Goal: Communication & Community: Share content

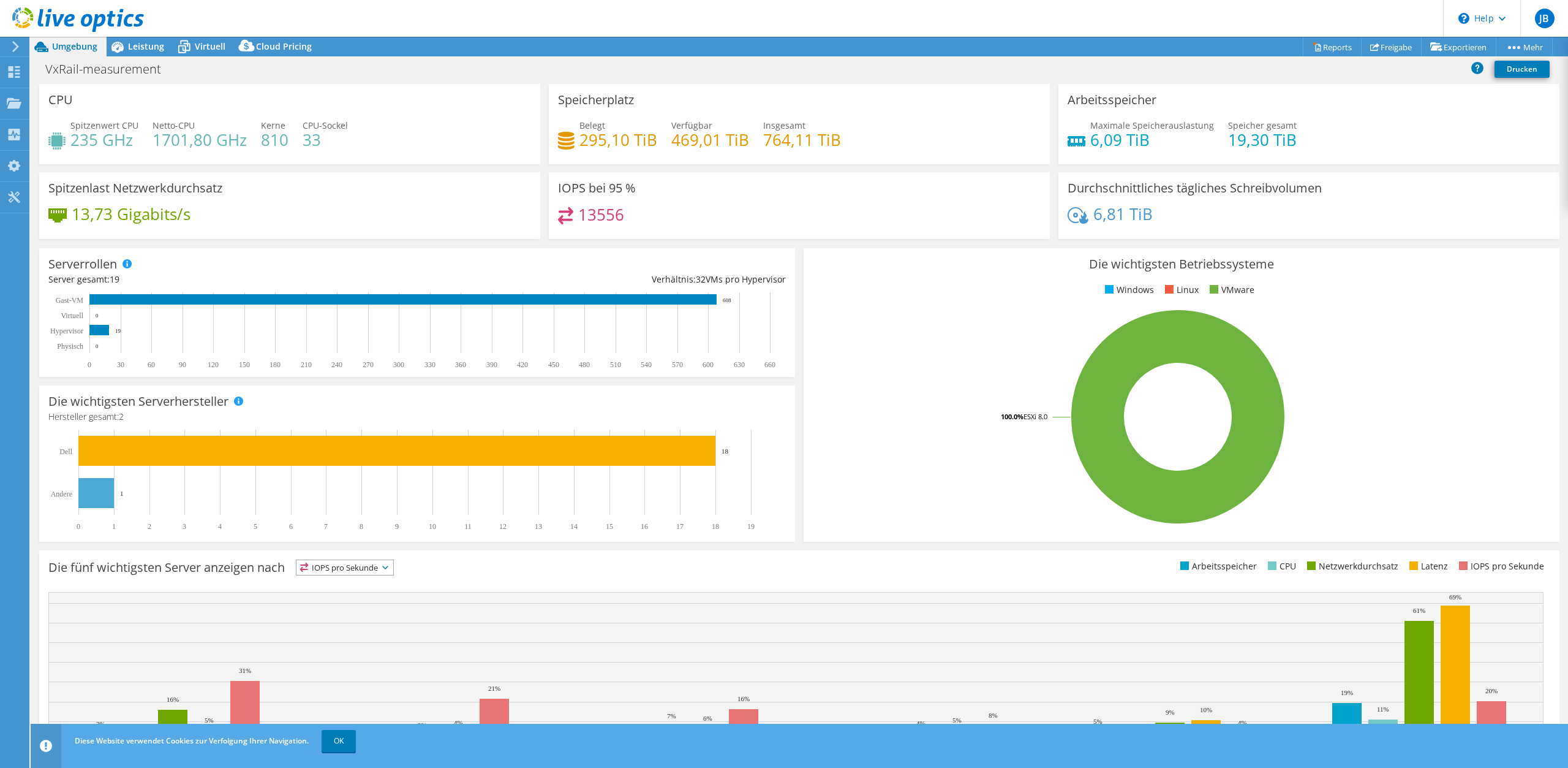
select select "EUFrankfurt"
select select "EUR"
click at [1392, 48] on link "Freigabe" at bounding box center [1391, 47] width 61 height 19
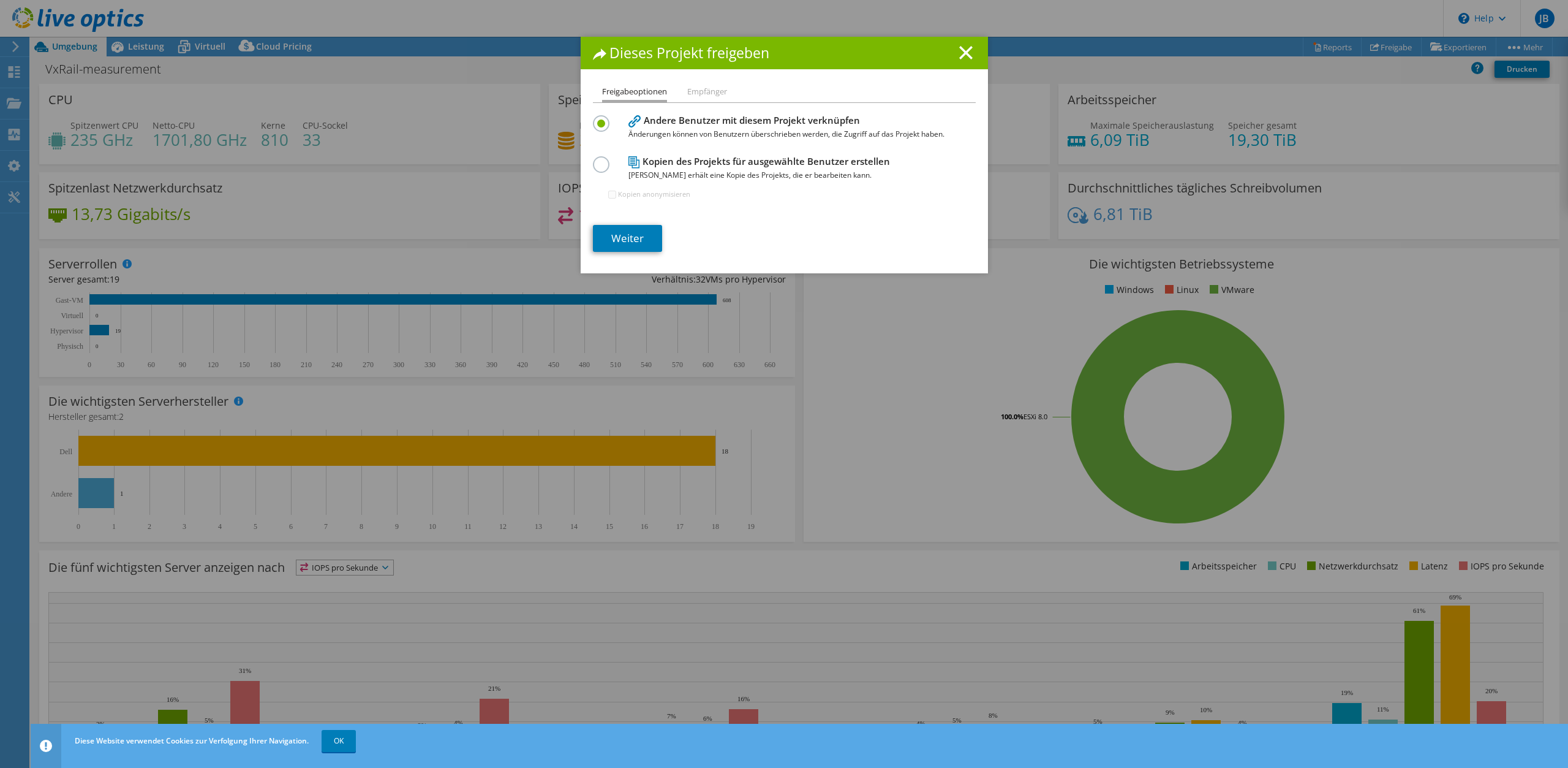
click at [697, 98] on li "Empfänger" at bounding box center [708, 92] width 40 height 16
click at [700, 96] on li "Empfänger" at bounding box center [708, 92] width 40 height 16
click at [713, 165] on h4 "Kopien des Projekts für ausgewählte Benutzer erstellen Jeder Benutzer erhält ei…" at bounding box center [782, 168] width 307 height 27
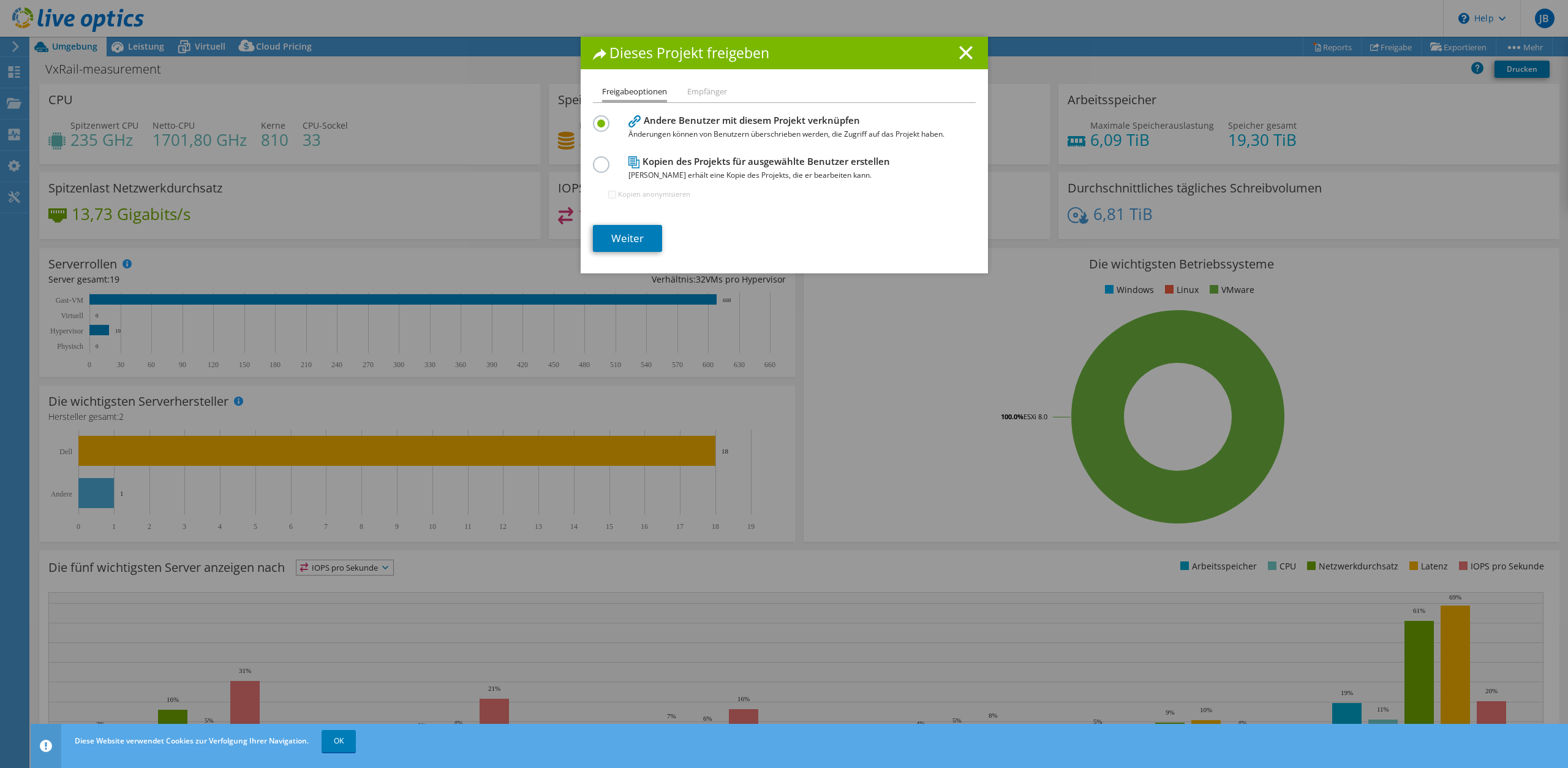
click at [596, 159] on label at bounding box center [604, 157] width 21 height 3
click at [0, 0] on input "radio" at bounding box center [0, 0] width 0 height 0
click at [643, 245] on link "Weiter" at bounding box center [627, 238] width 69 height 27
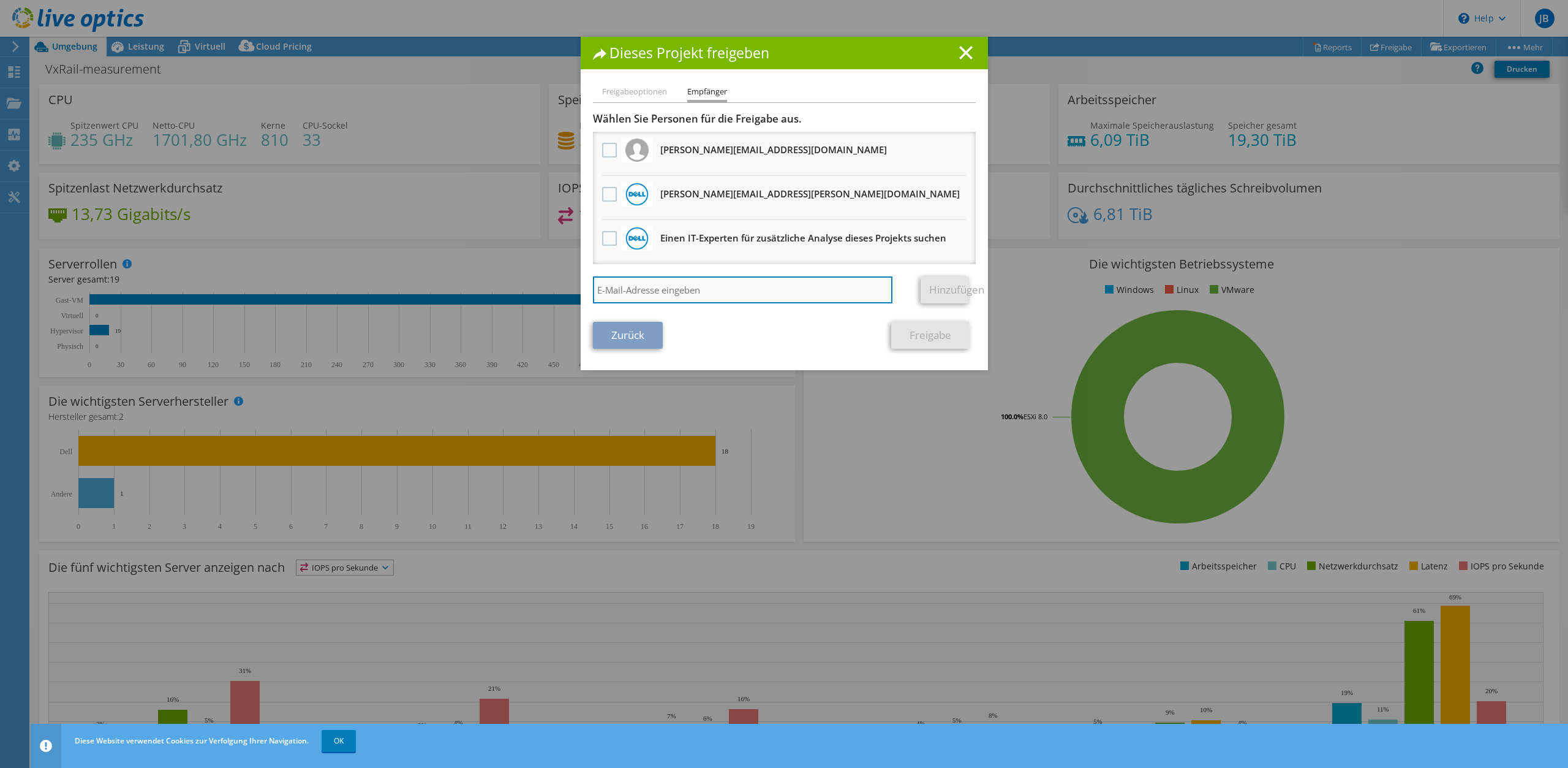
click at [740, 287] on input "search" at bounding box center [743, 289] width 300 height 27
click at [741, 297] on input "search" at bounding box center [743, 289] width 300 height 27
type input "[EMAIL_ADDRESS][PERSON_NAME][DOMAIN_NAME]"
click at [962, 284] on link "Hinzufügen" at bounding box center [945, 289] width 48 height 27
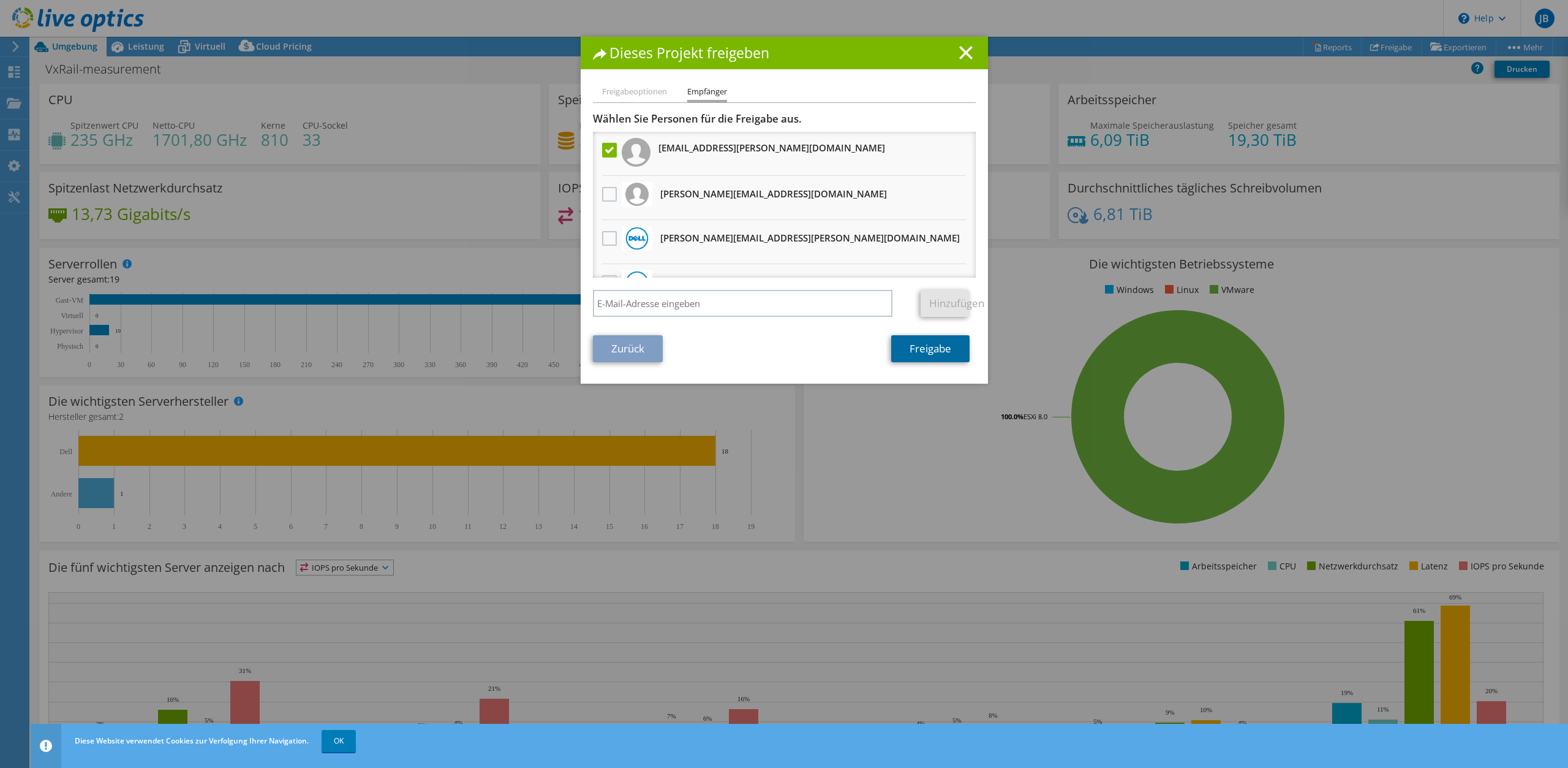
click at [935, 353] on link "Freigabe" at bounding box center [931, 348] width 78 height 27
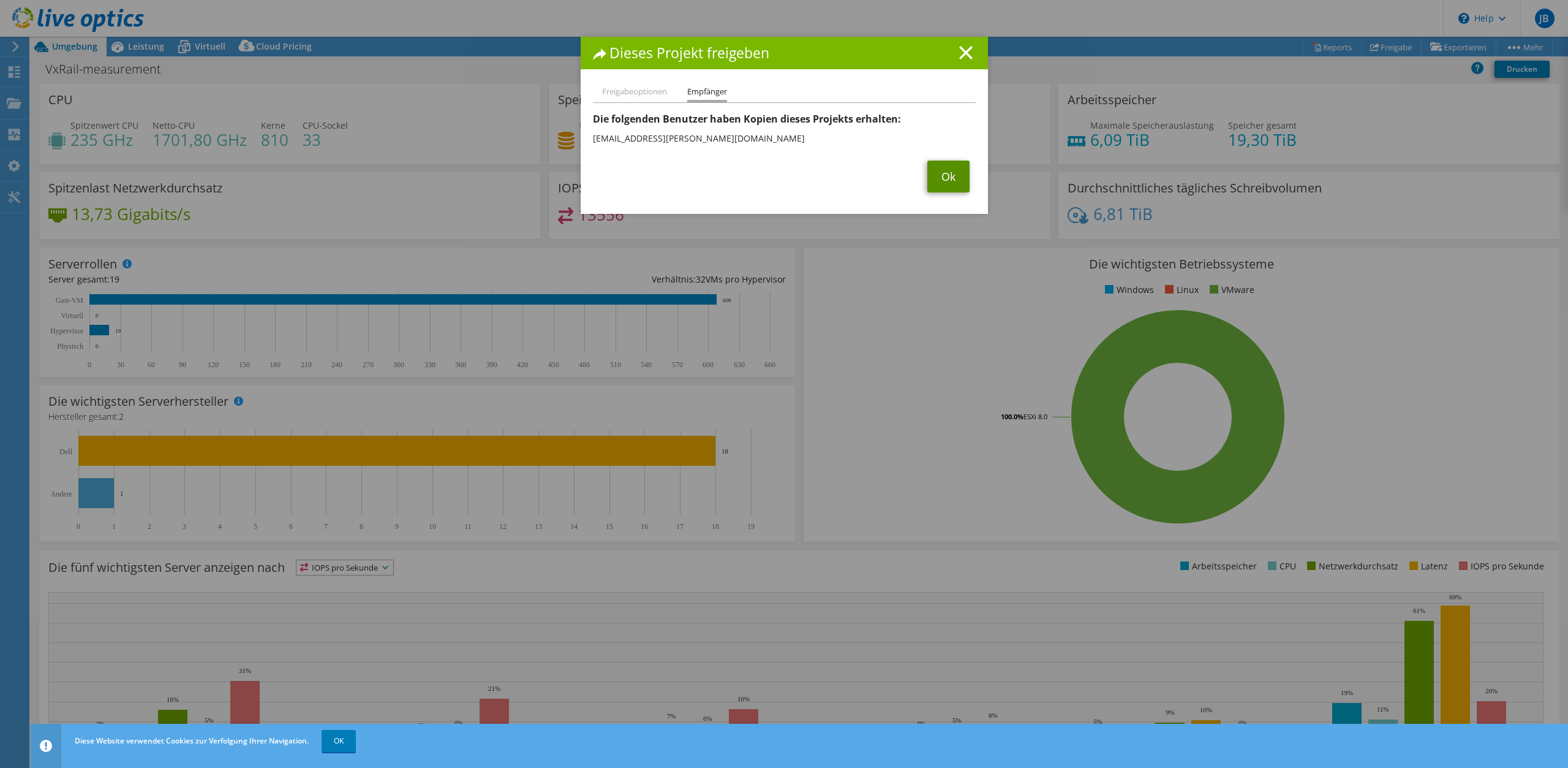
click at [939, 184] on link "Ok" at bounding box center [949, 176] width 42 height 32
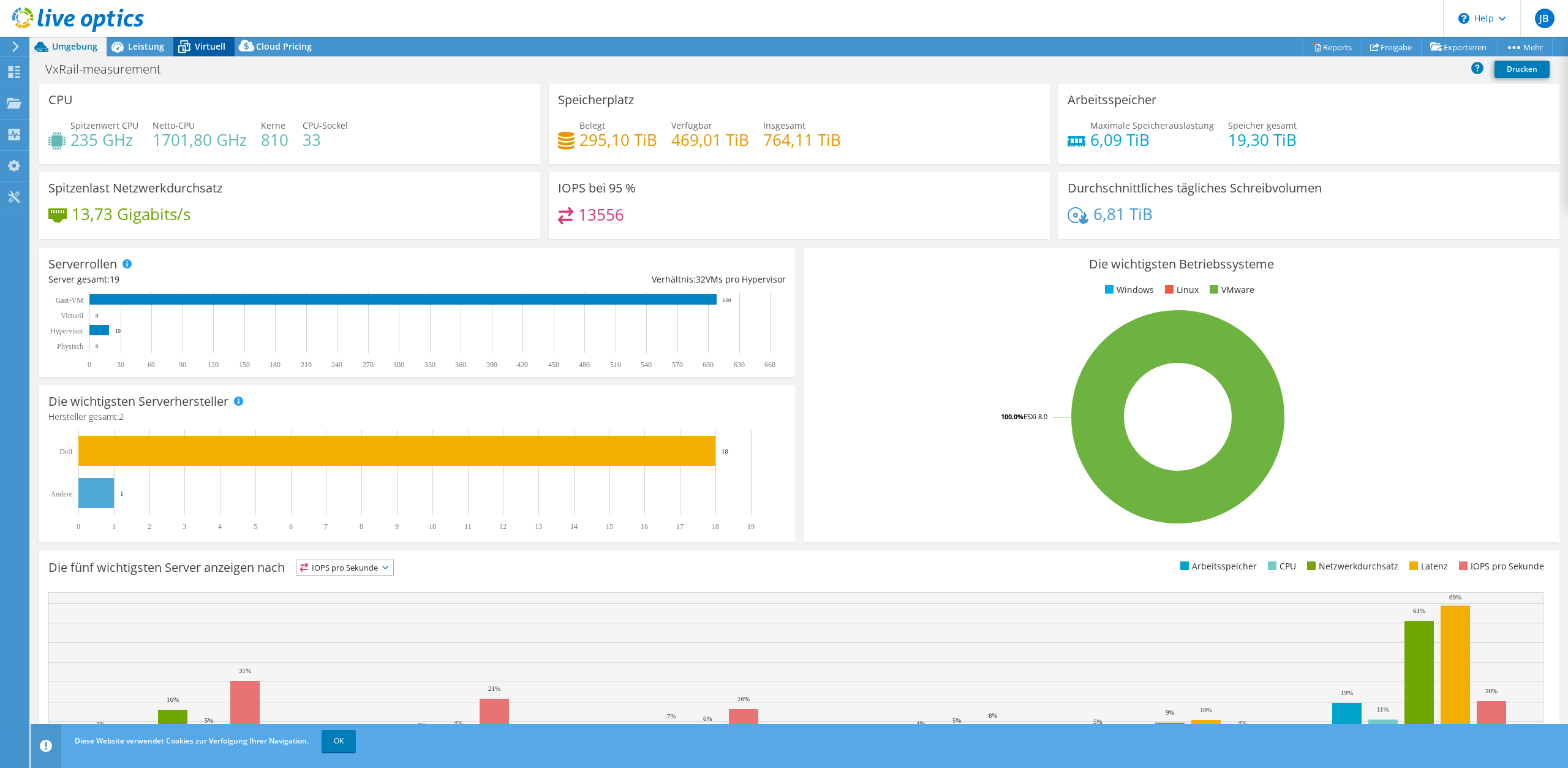
click at [209, 50] on span "Virtuell" at bounding box center [210, 46] width 30 height 12
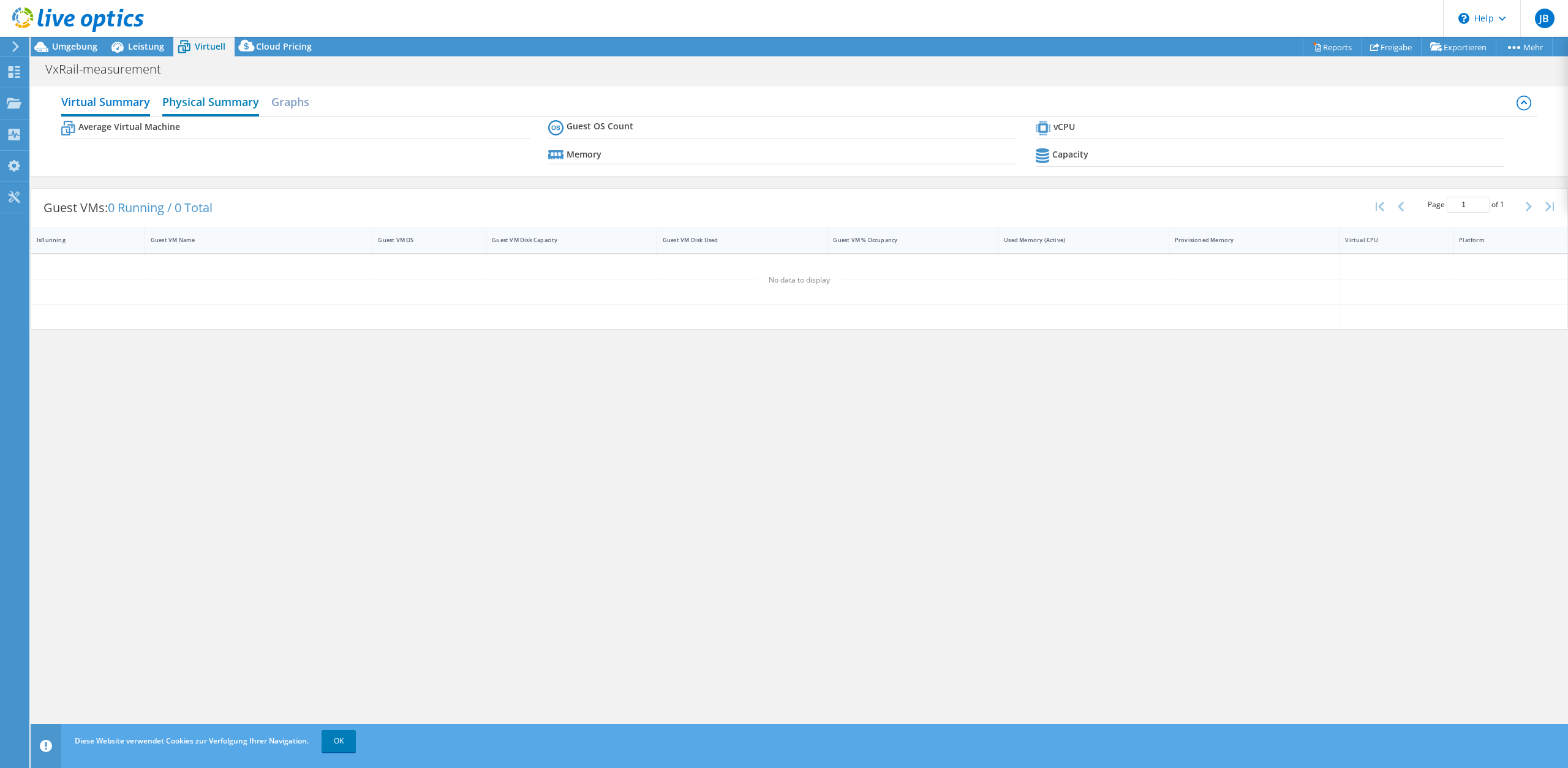
click at [180, 101] on h2 "Physical Summary" at bounding box center [211, 103] width 97 height 27
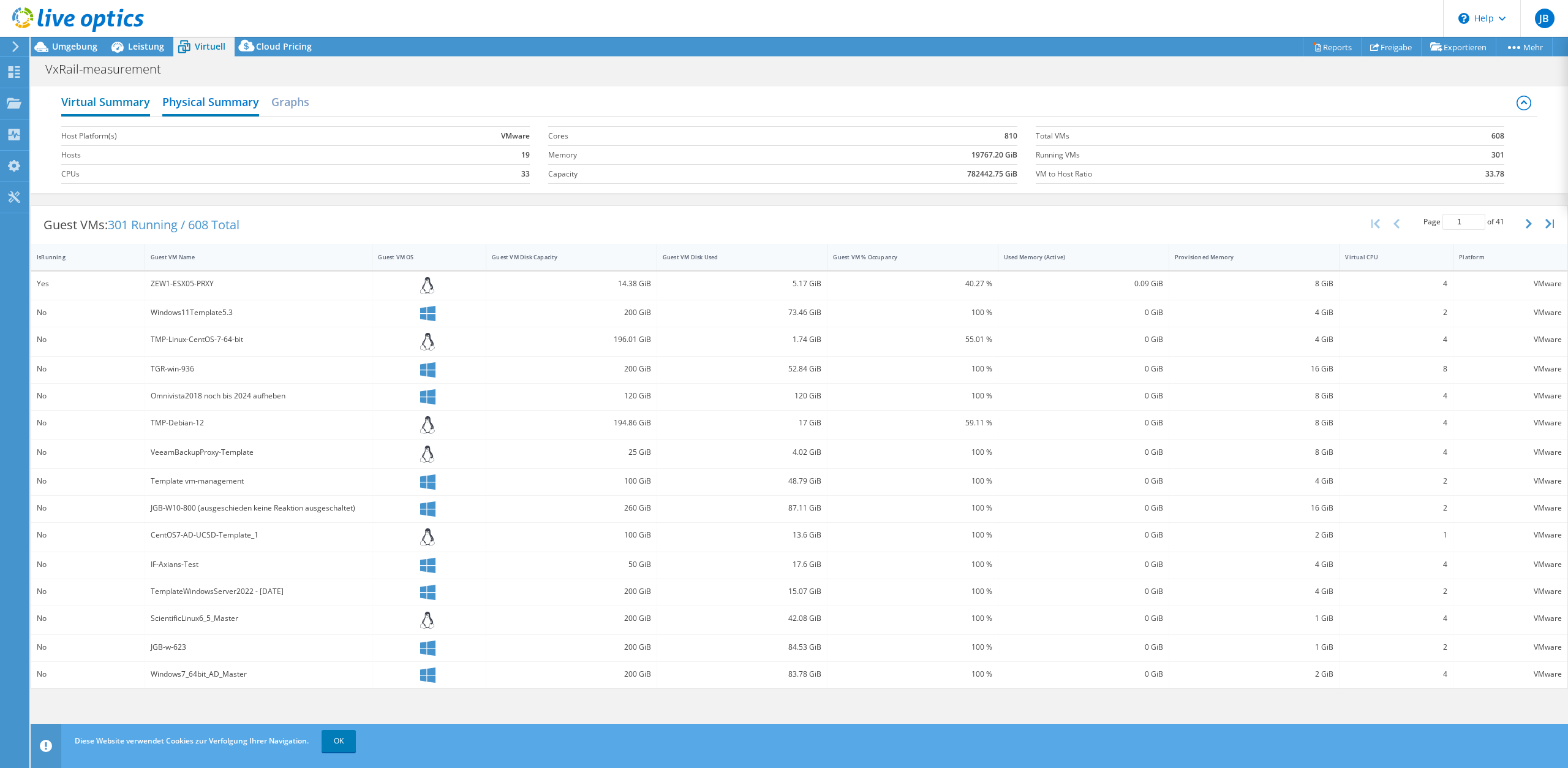
click at [127, 106] on h2 "Virtual Summary" at bounding box center [106, 103] width 89 height 27
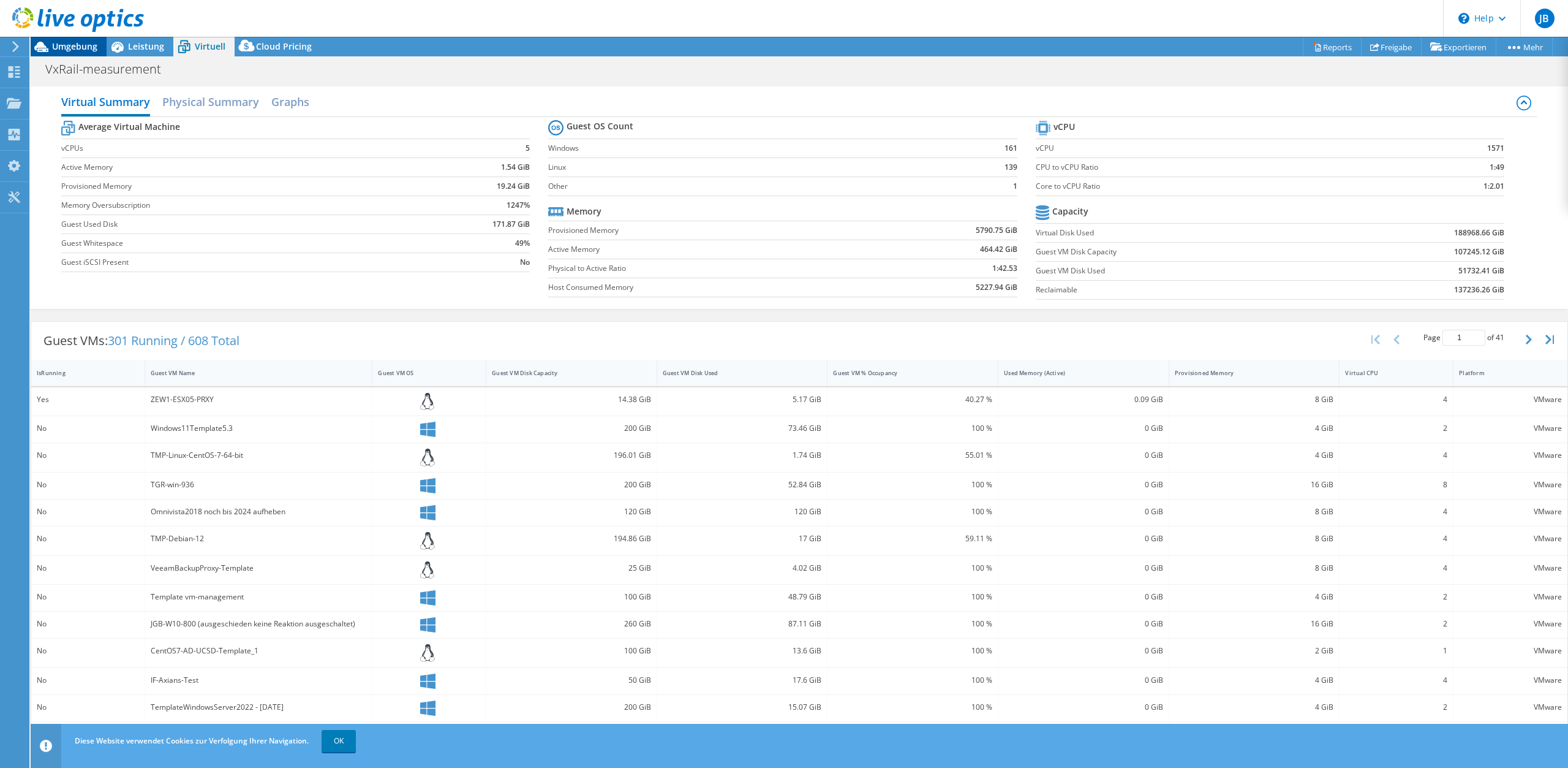
click at [62, 45] on span "Umgebung" at bounding box center [75, 46] width 45 height 12
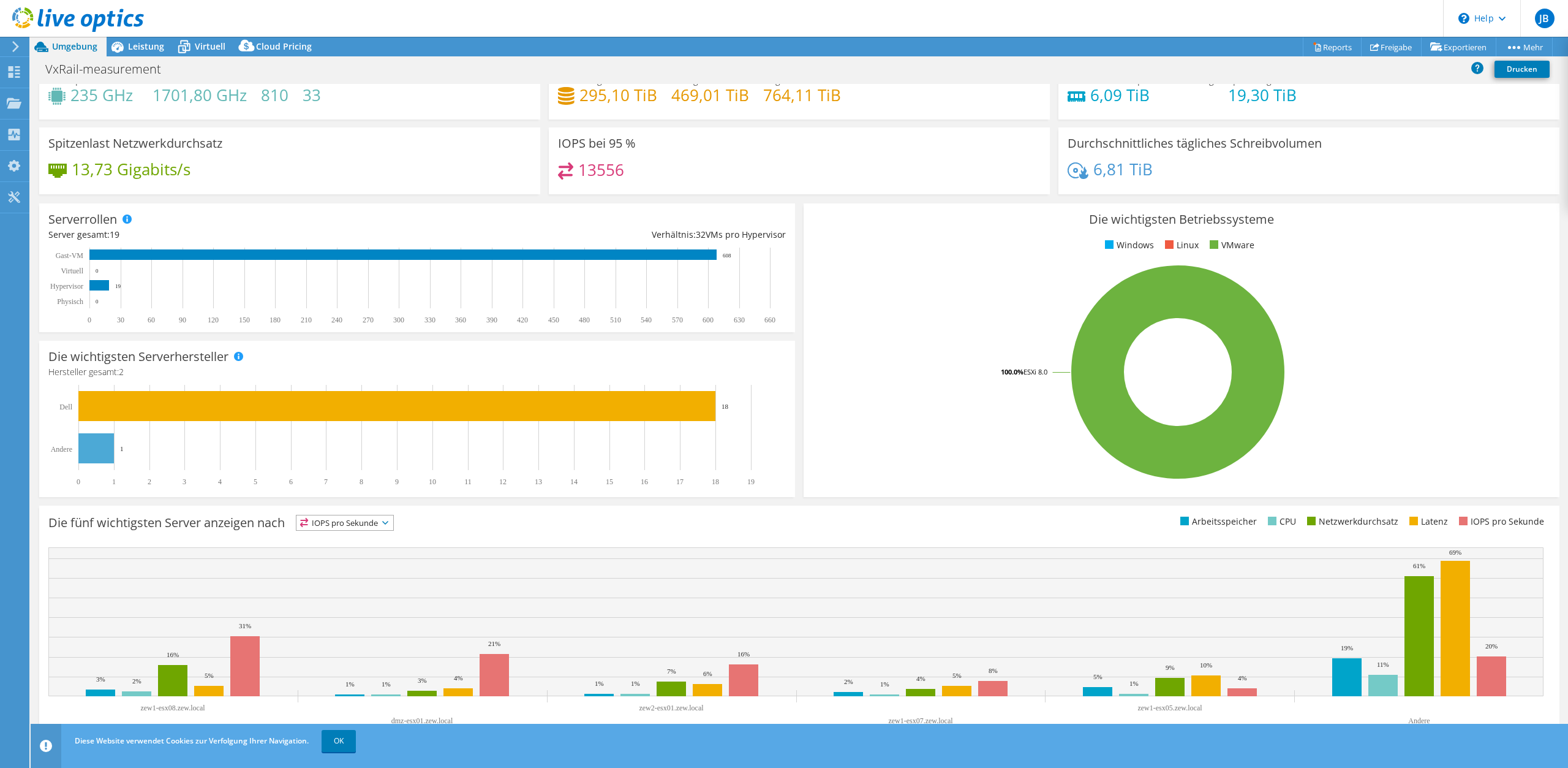
scroll to position [50, 0]
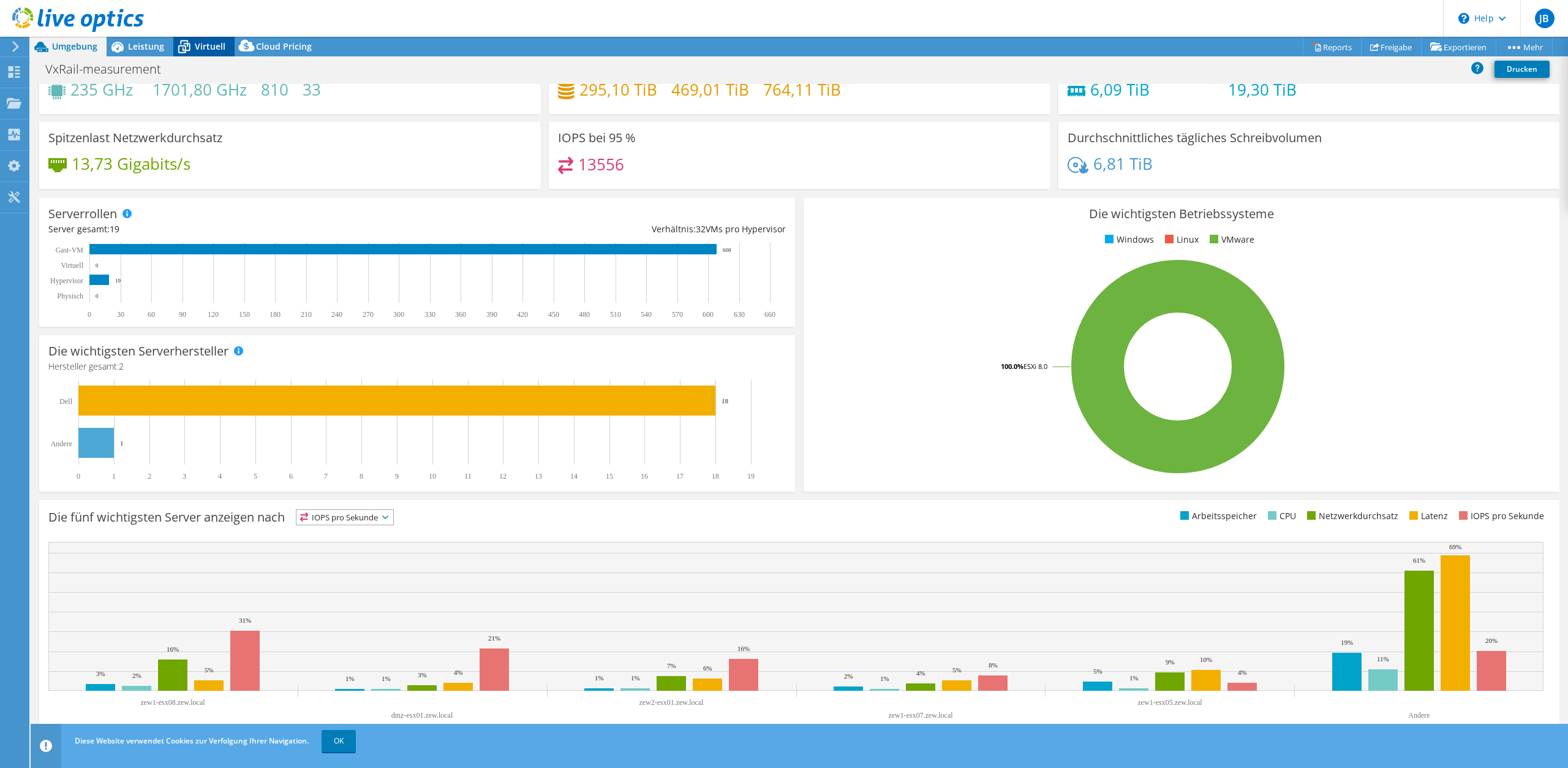
click at [206, 50] on span "Virtuell" at bounding box center [210, 46] width 30 height 12
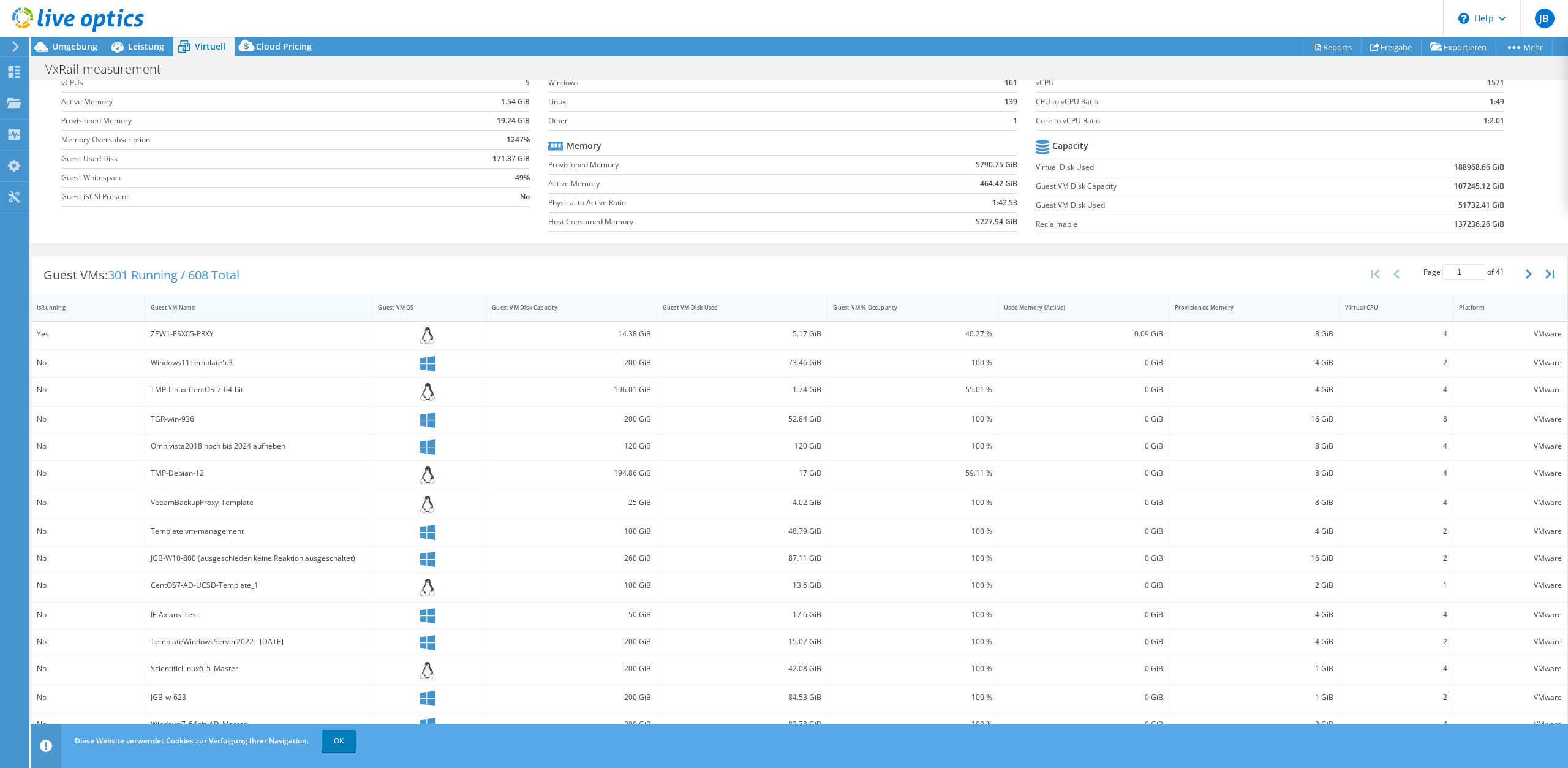
scroll to position [67, 0]
drag, startPoint x: 203, startPoint y: 233, endPoint x: 212, endPoint y: 131, distance: 102.4
click at [152, 42] on span "Leistung" at bounding box center [146, 46] width 36 height 12
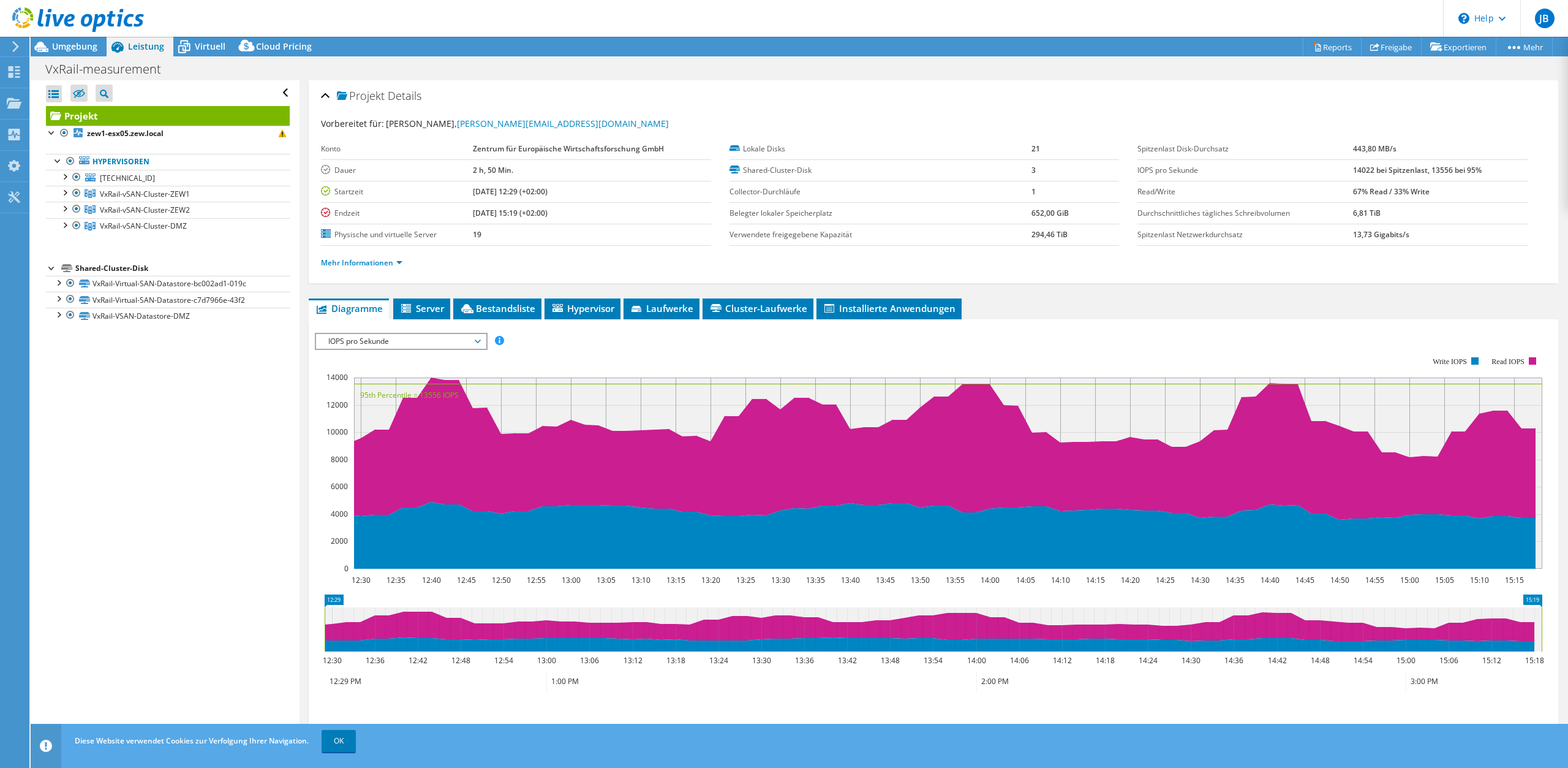
scroll to position [0, 0]
click at [61, 193] on div at bounding box center [65, 192] width 12 height 12
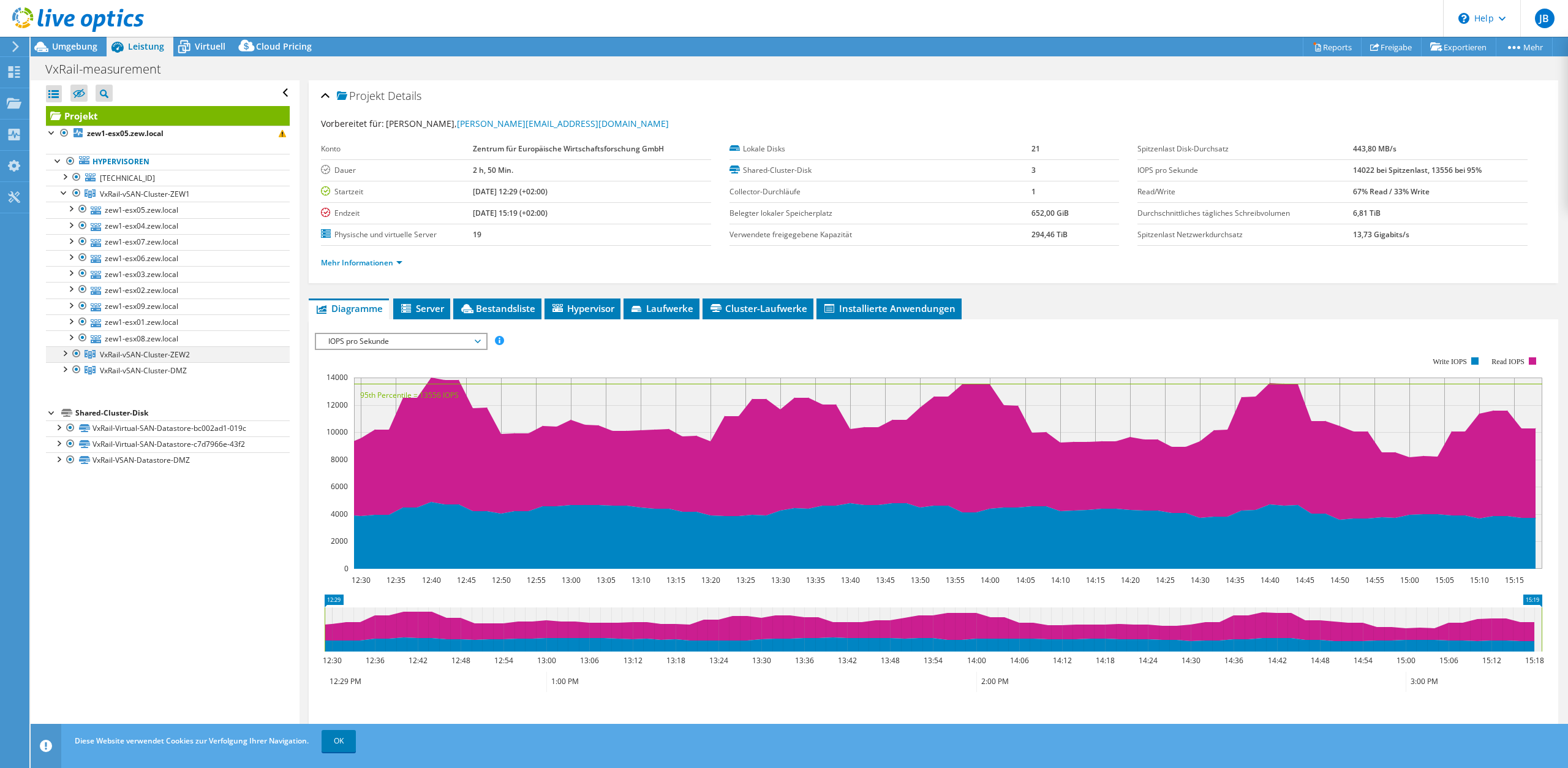
click at [63, 356] on div at bounding box center [65, 353] width 12 height 12
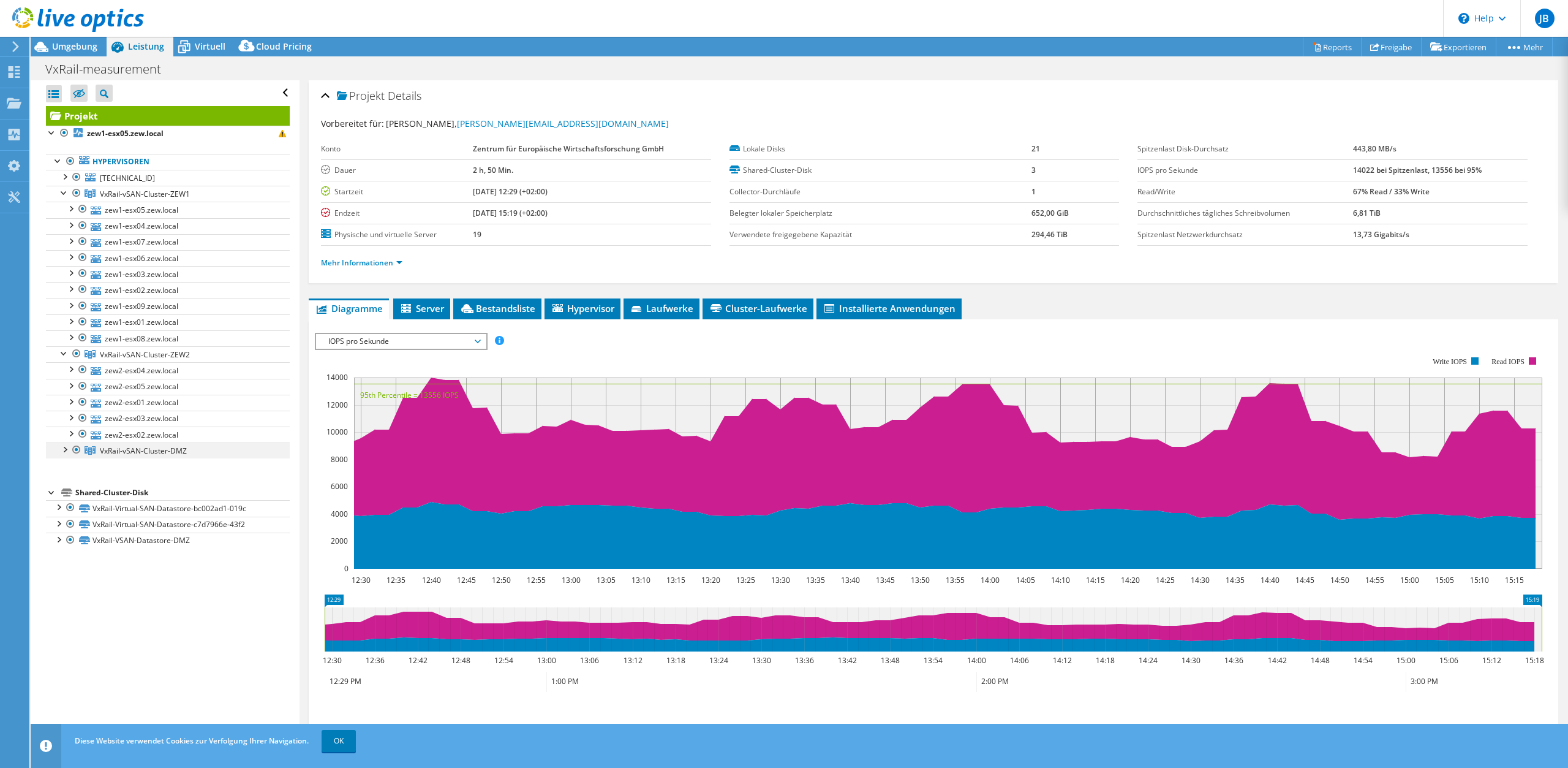
click at [67, 453] on div at bounding box center [65, 448] width 12 height 12
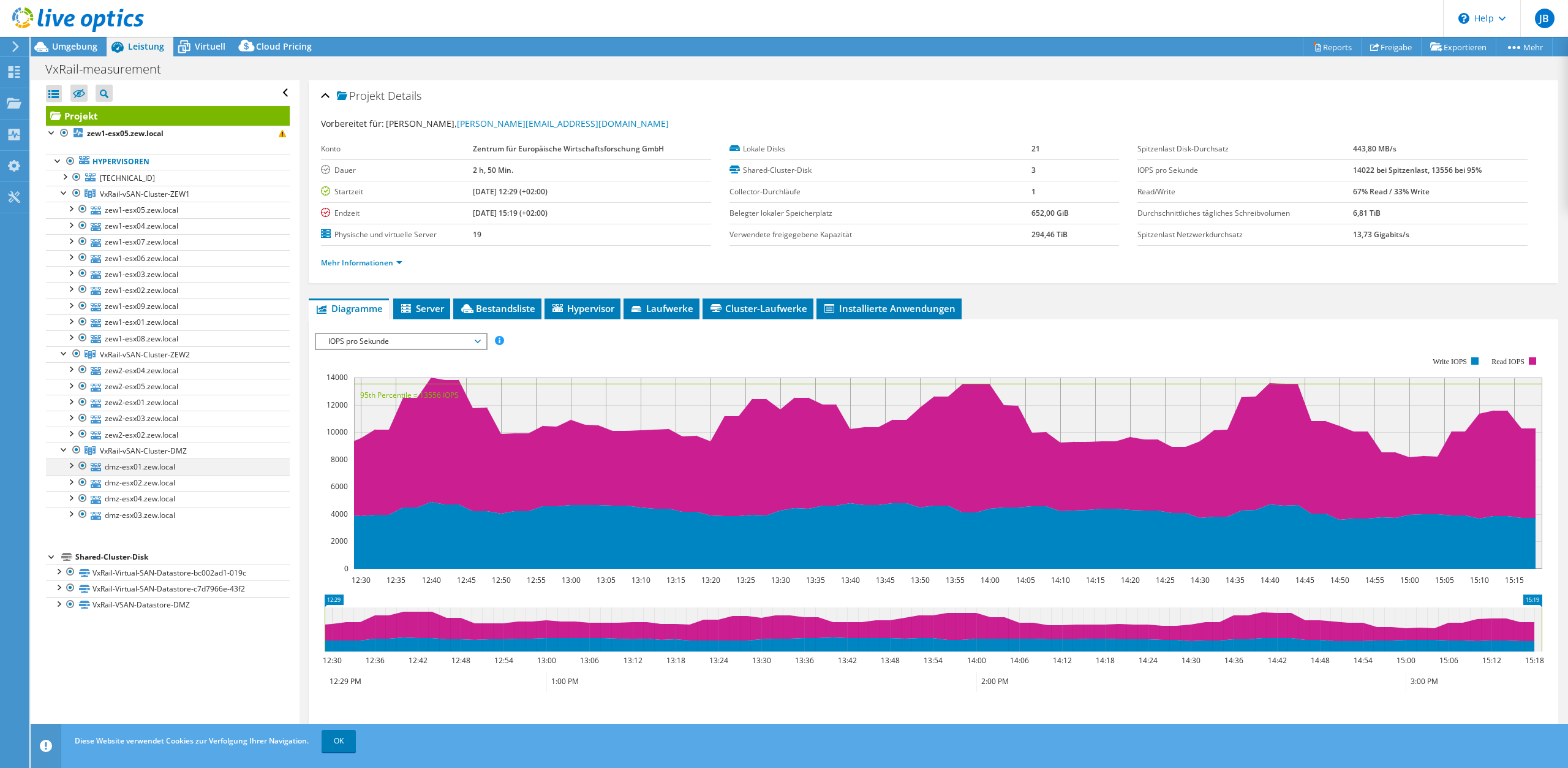
click at [70, 471] on div at bounding box center [70, 465] width 12 height 12
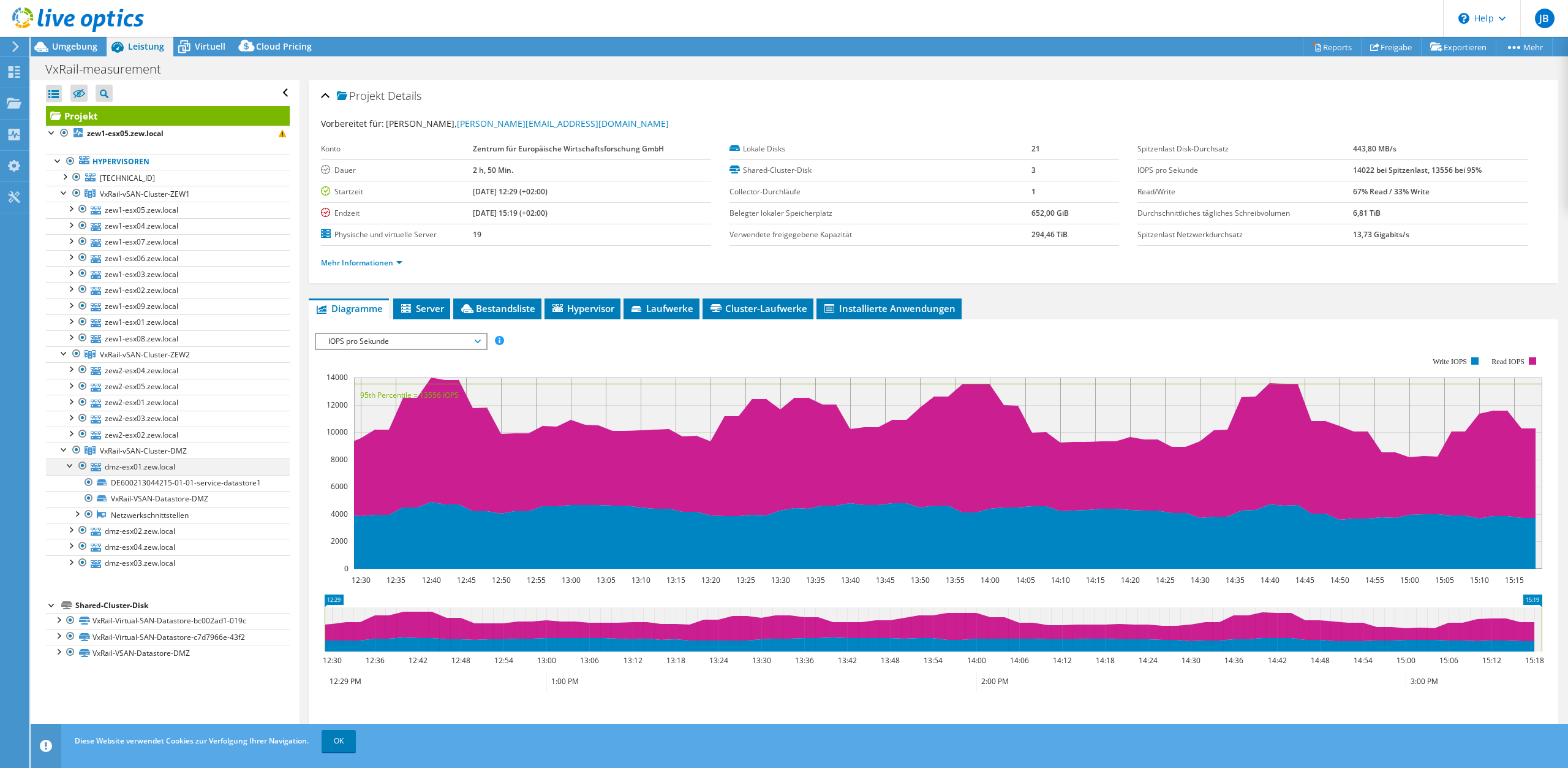
click at [70, 468] on div at bounding box center [70, 465] width 12 height 12
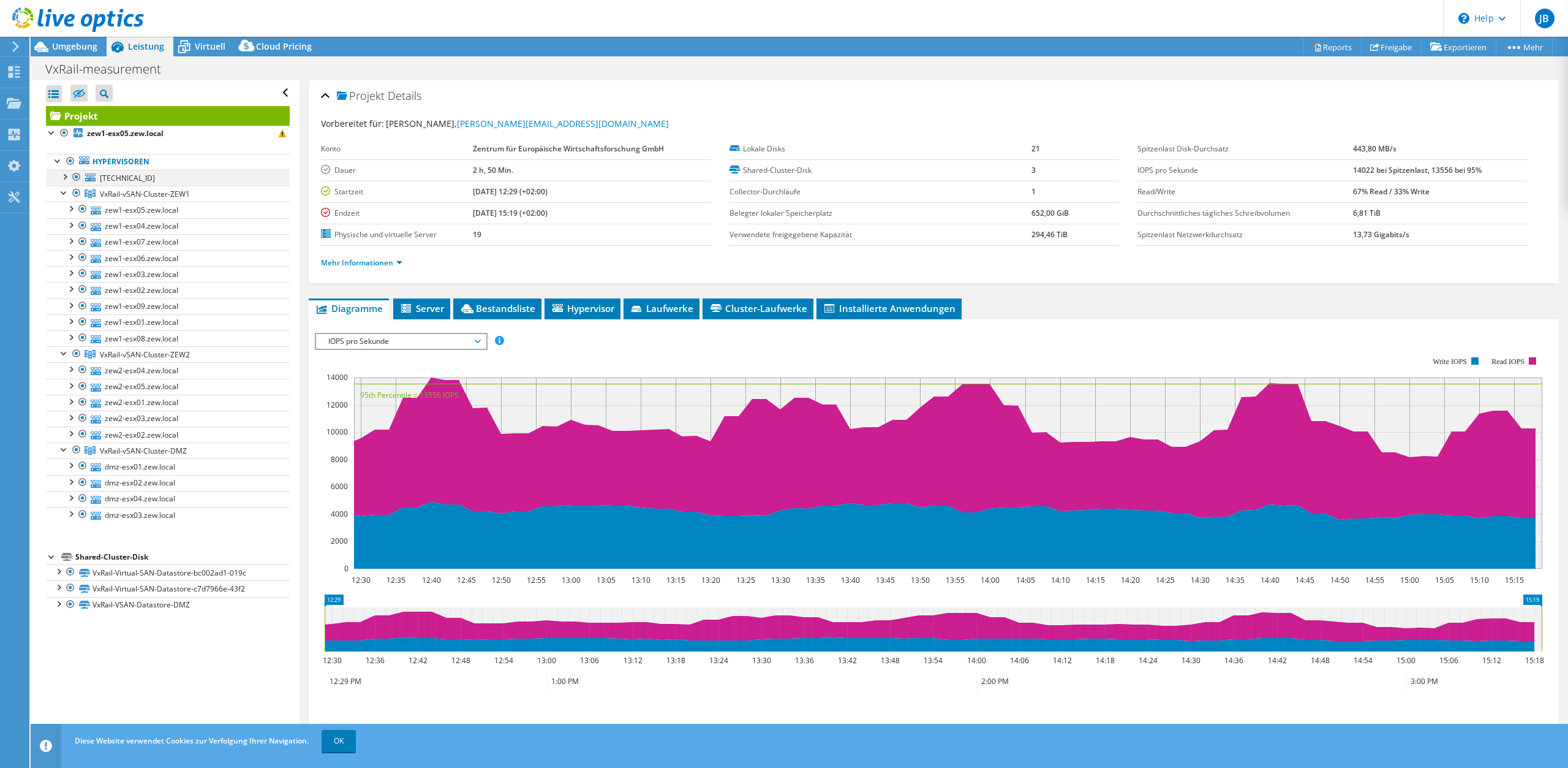
click at [65, 177] on div at bounding box center [65, 176] width 12 height 12
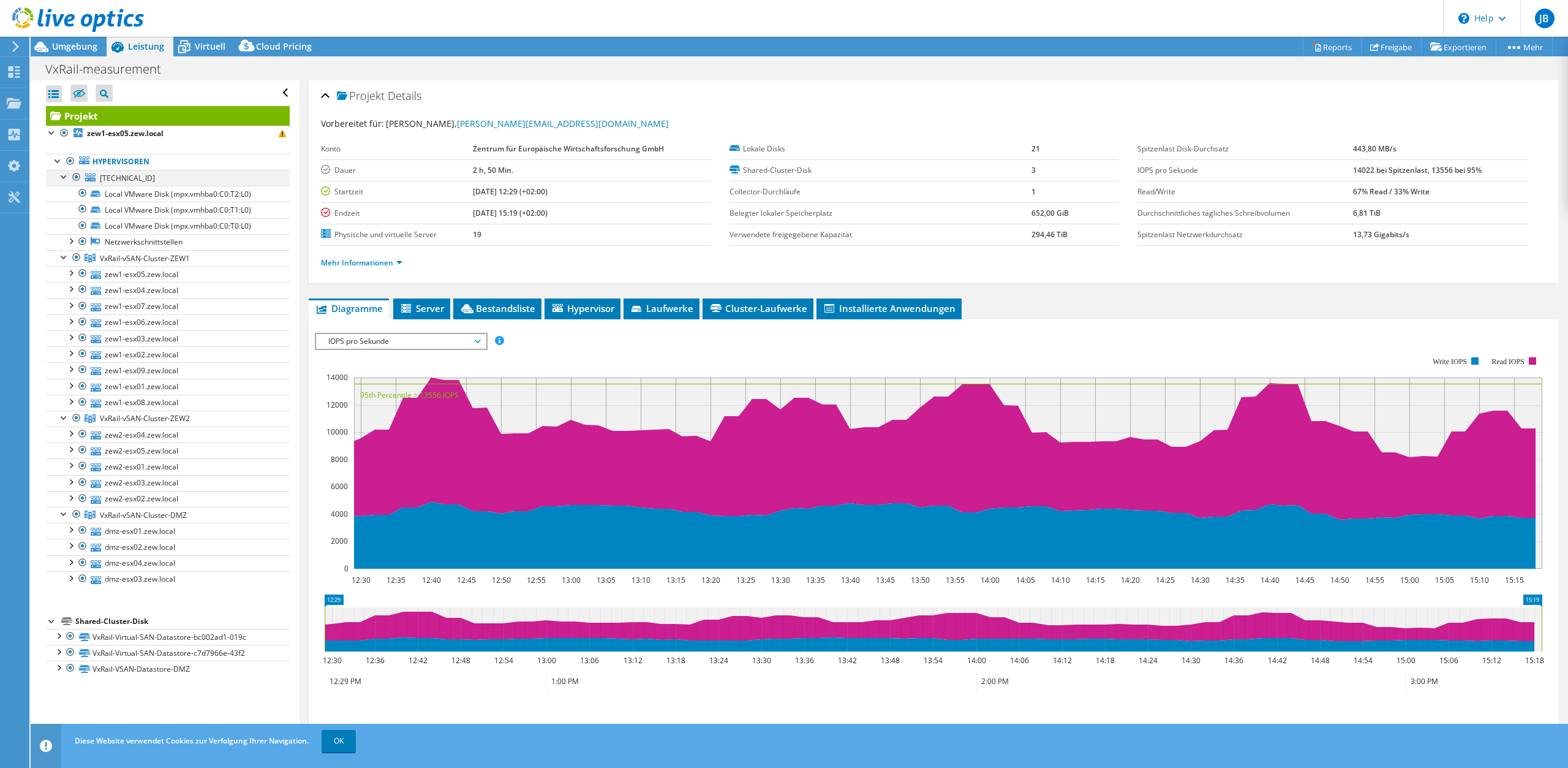
click at [65, 177] on div at bounding box center [65, 176] width 12 height 12
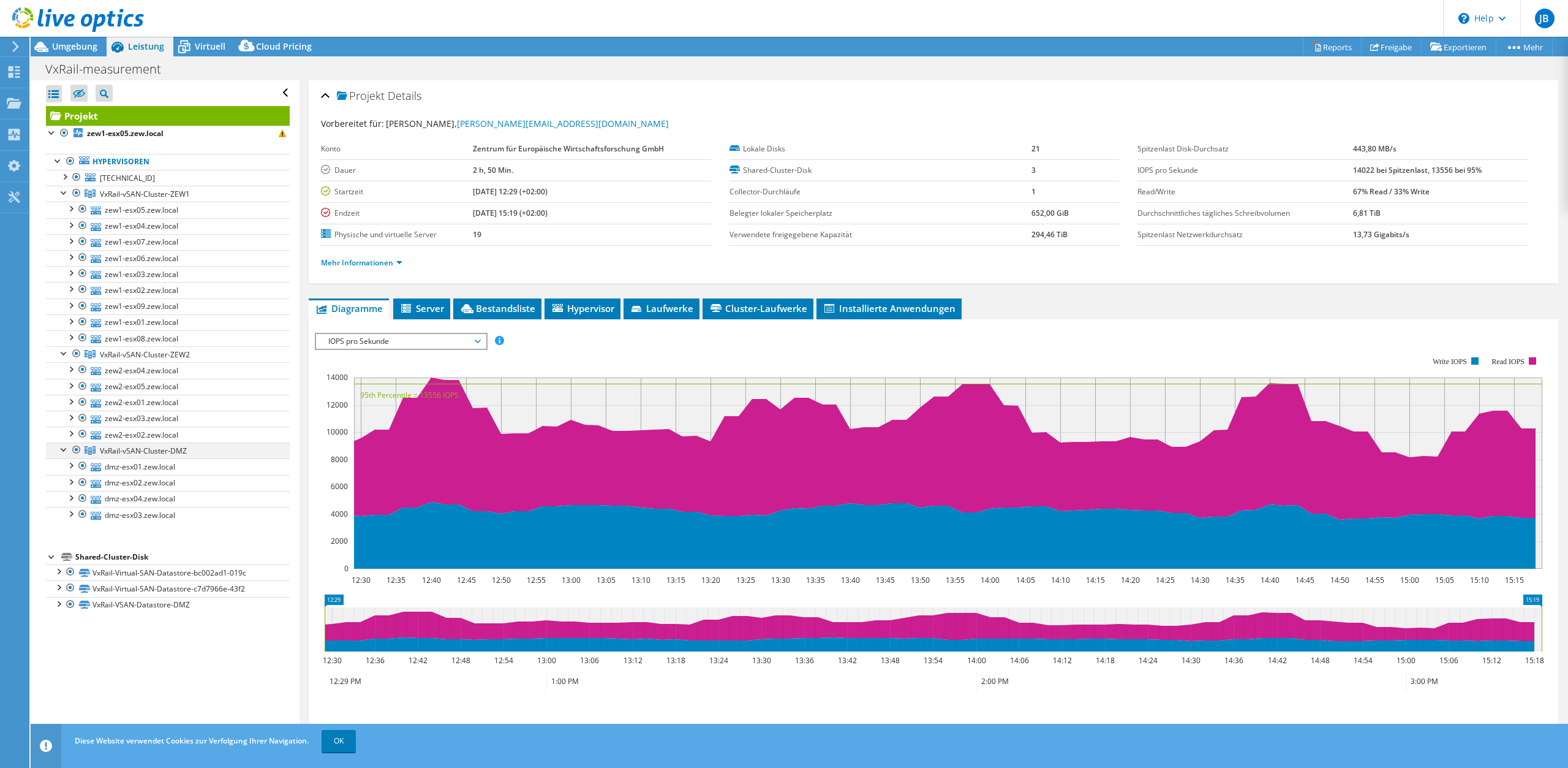
click at [65, 449] on div at bounding box center [65, 448] width 12 height 12
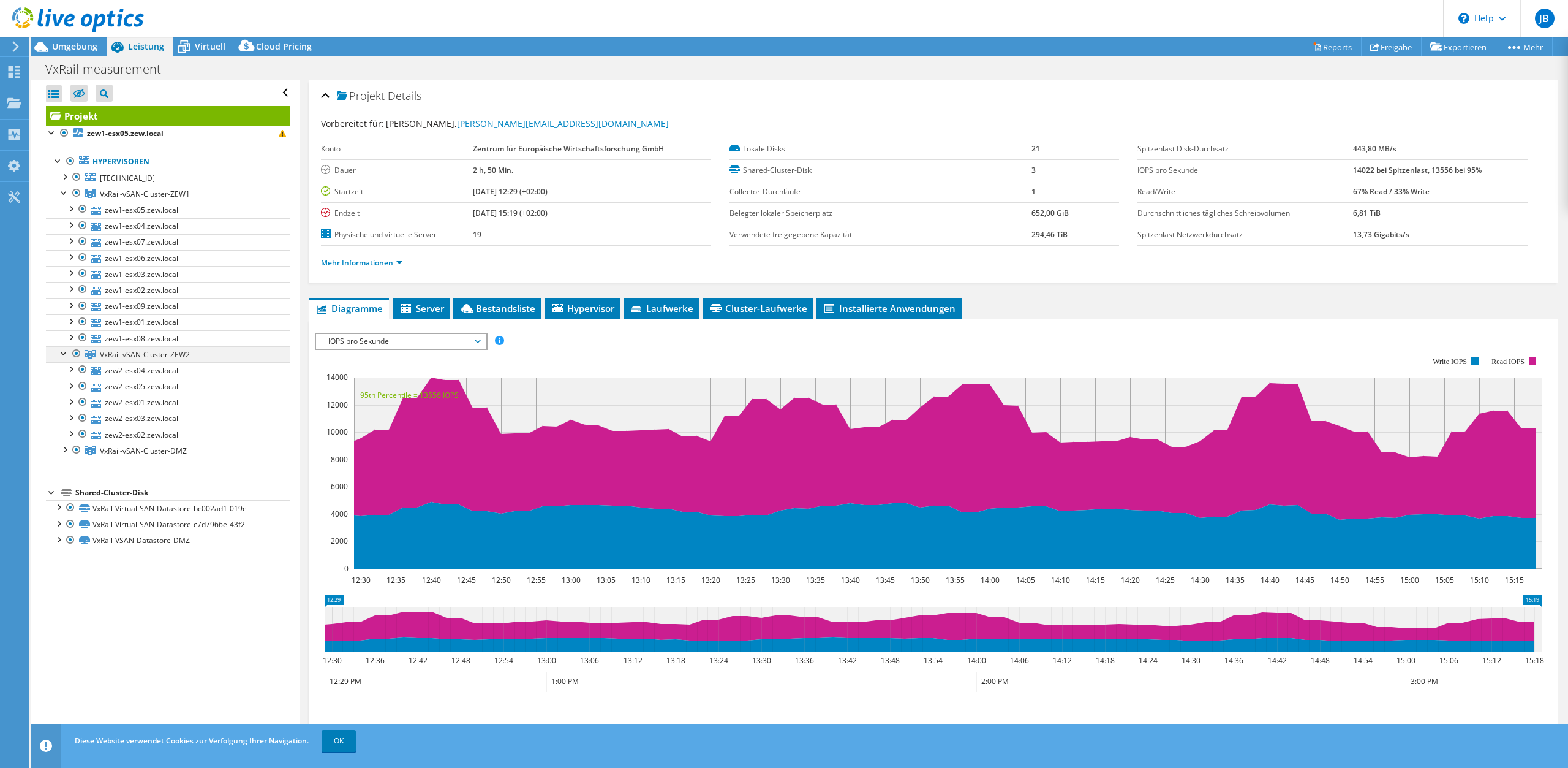
click at [64, 353] on div at bounding box center [65, 353] width 12 height 12
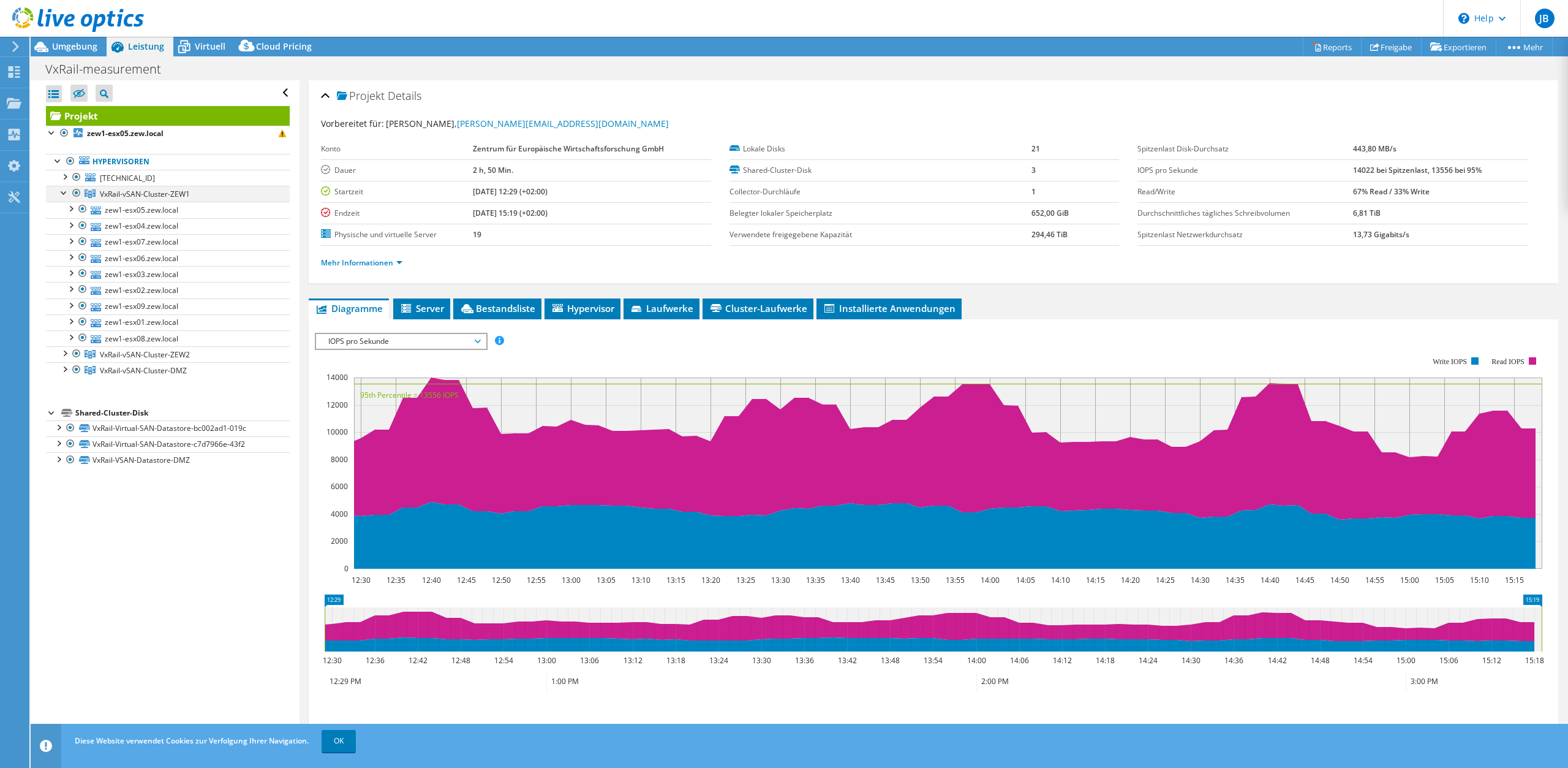
click at [63, 188] on div at bounding box center [65, 192] width 12 height 12
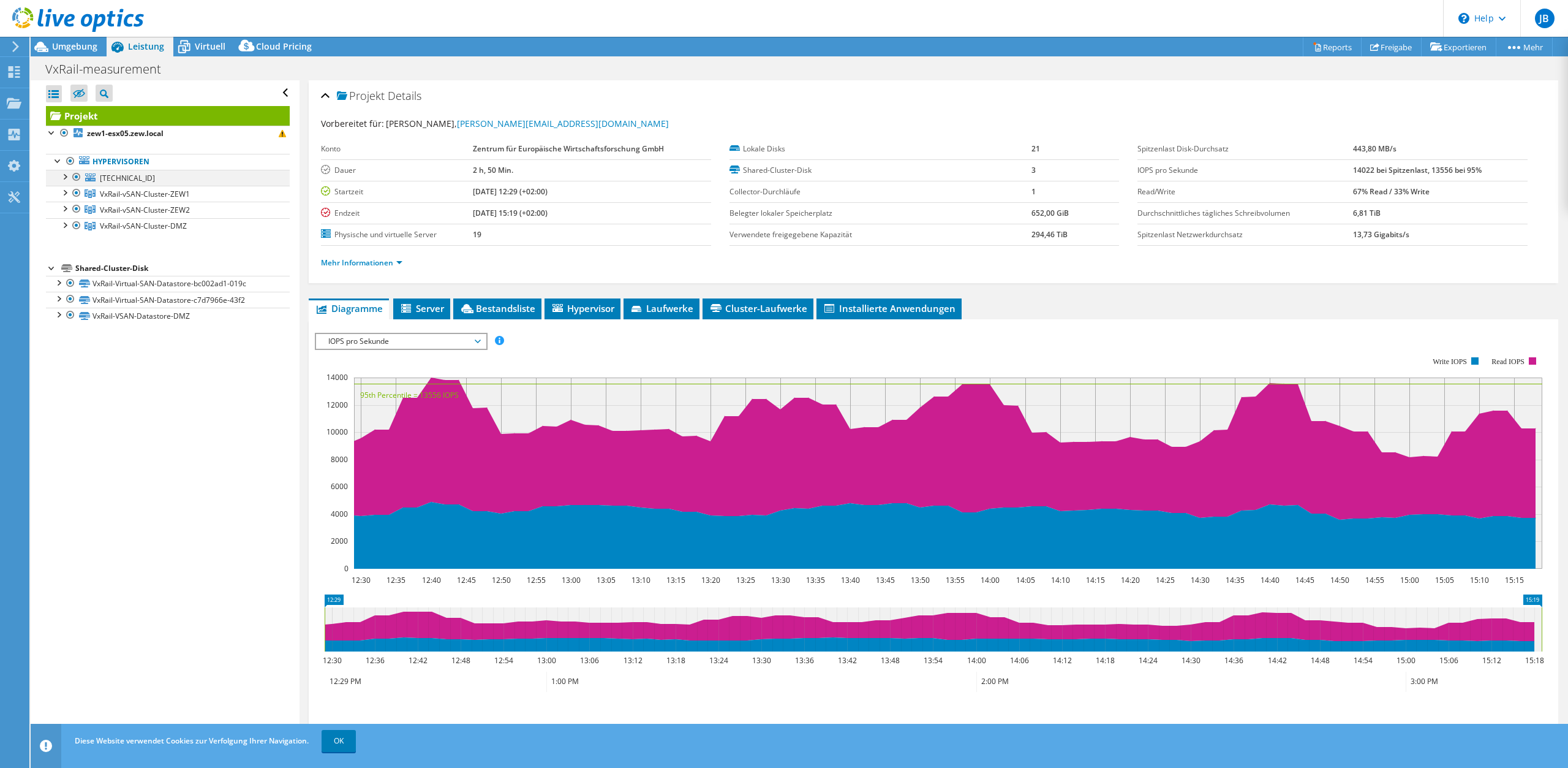
click at [66, 178] on div at bounding box center [65, 176] width 12 height 12
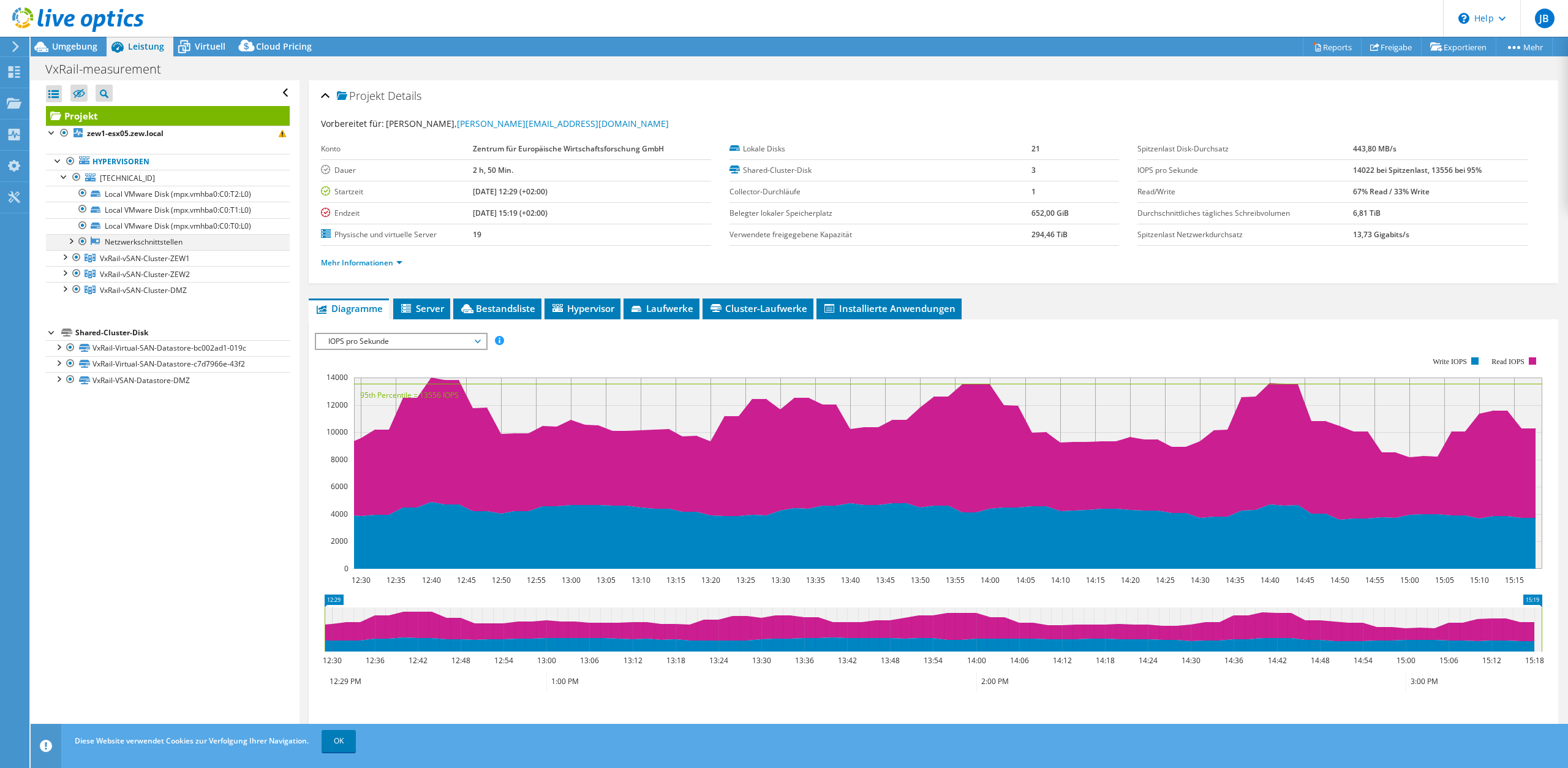
click at [72, 236] on div at bounding box center [70, 240] width 12 height 12
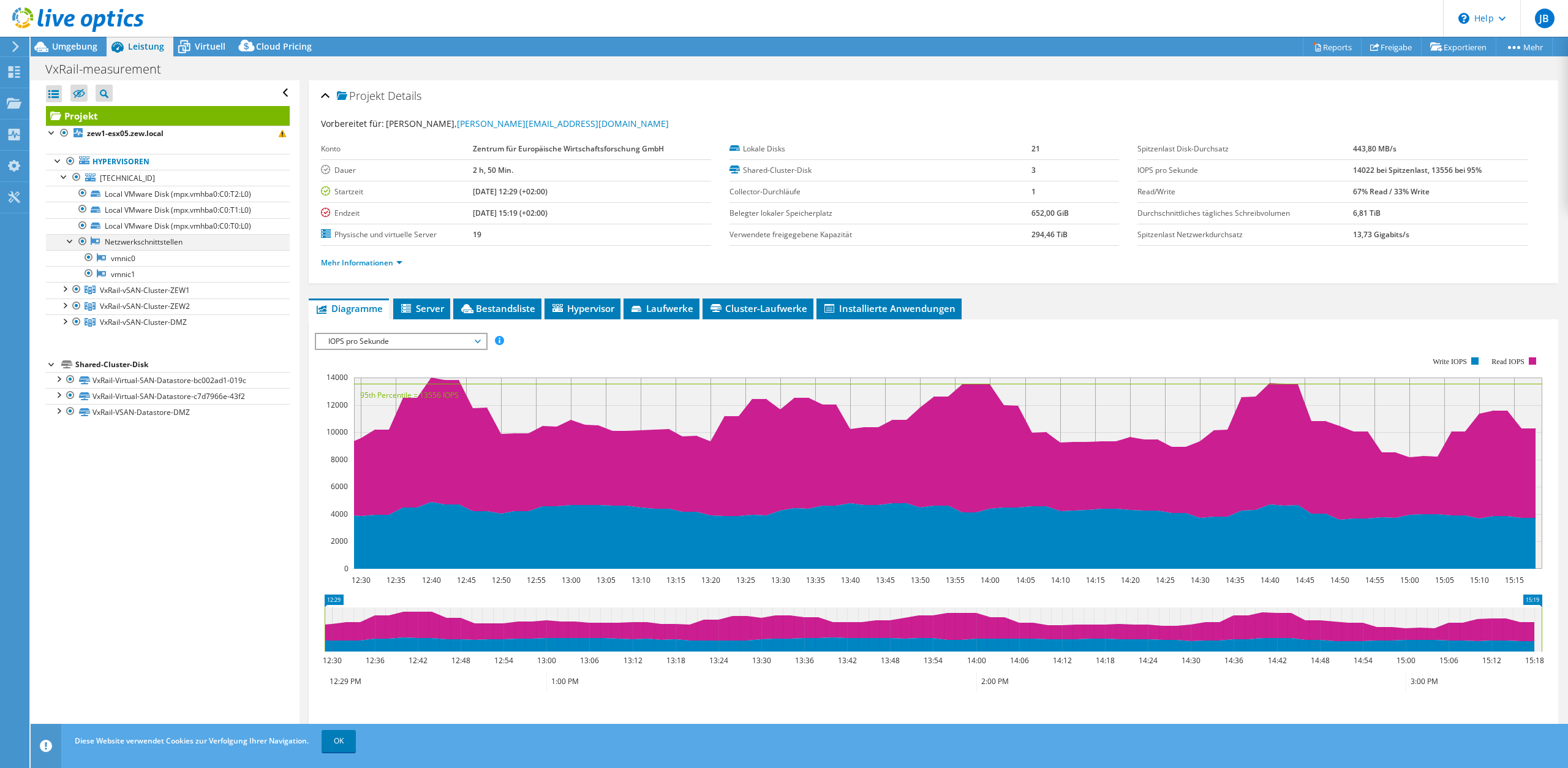
click at [70, 236] on div at bounding box center [70, 240] width 12 height 12
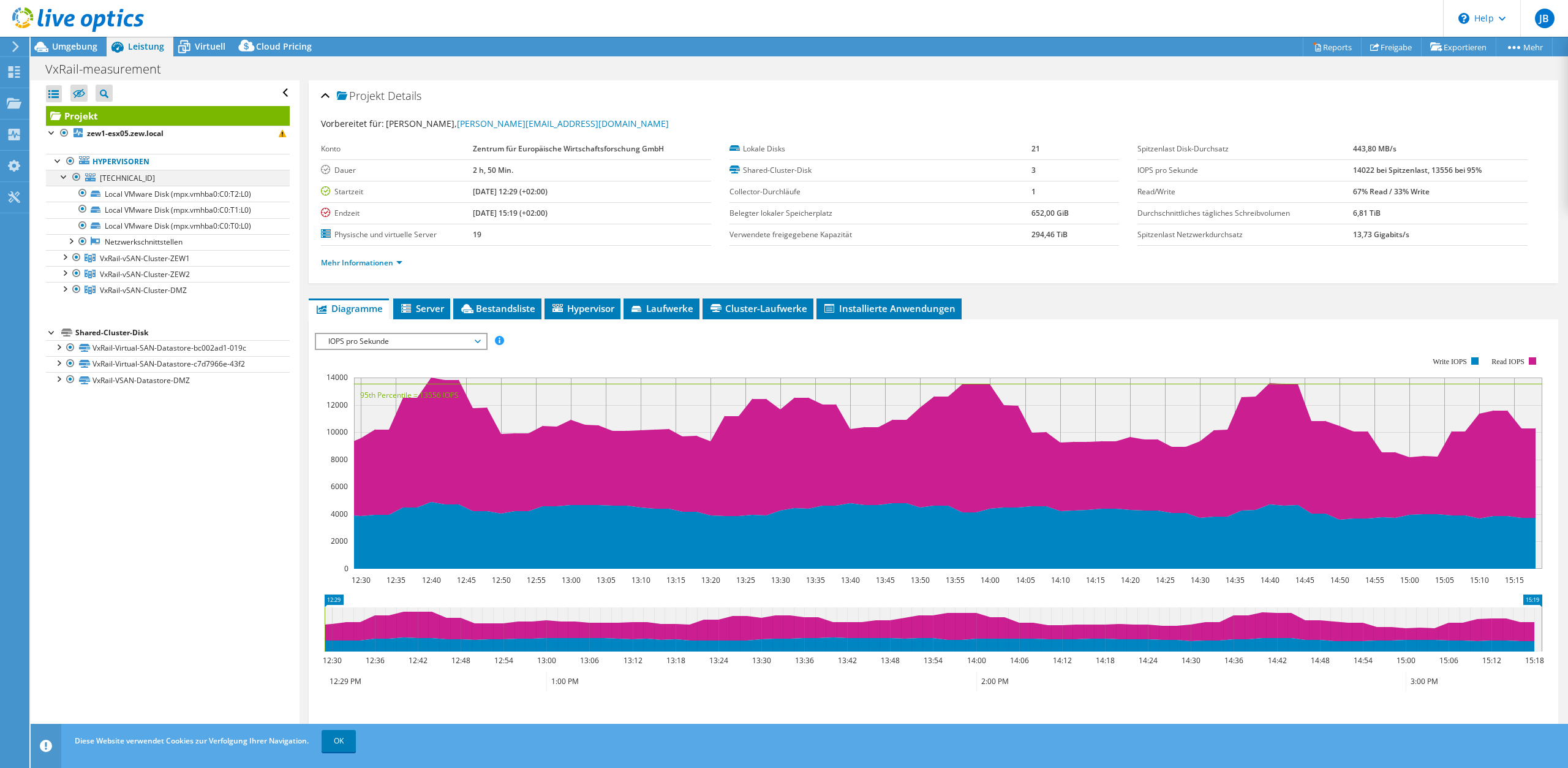
click at [67, 179] on div at bounding box center [65, 176] width 12 height 12
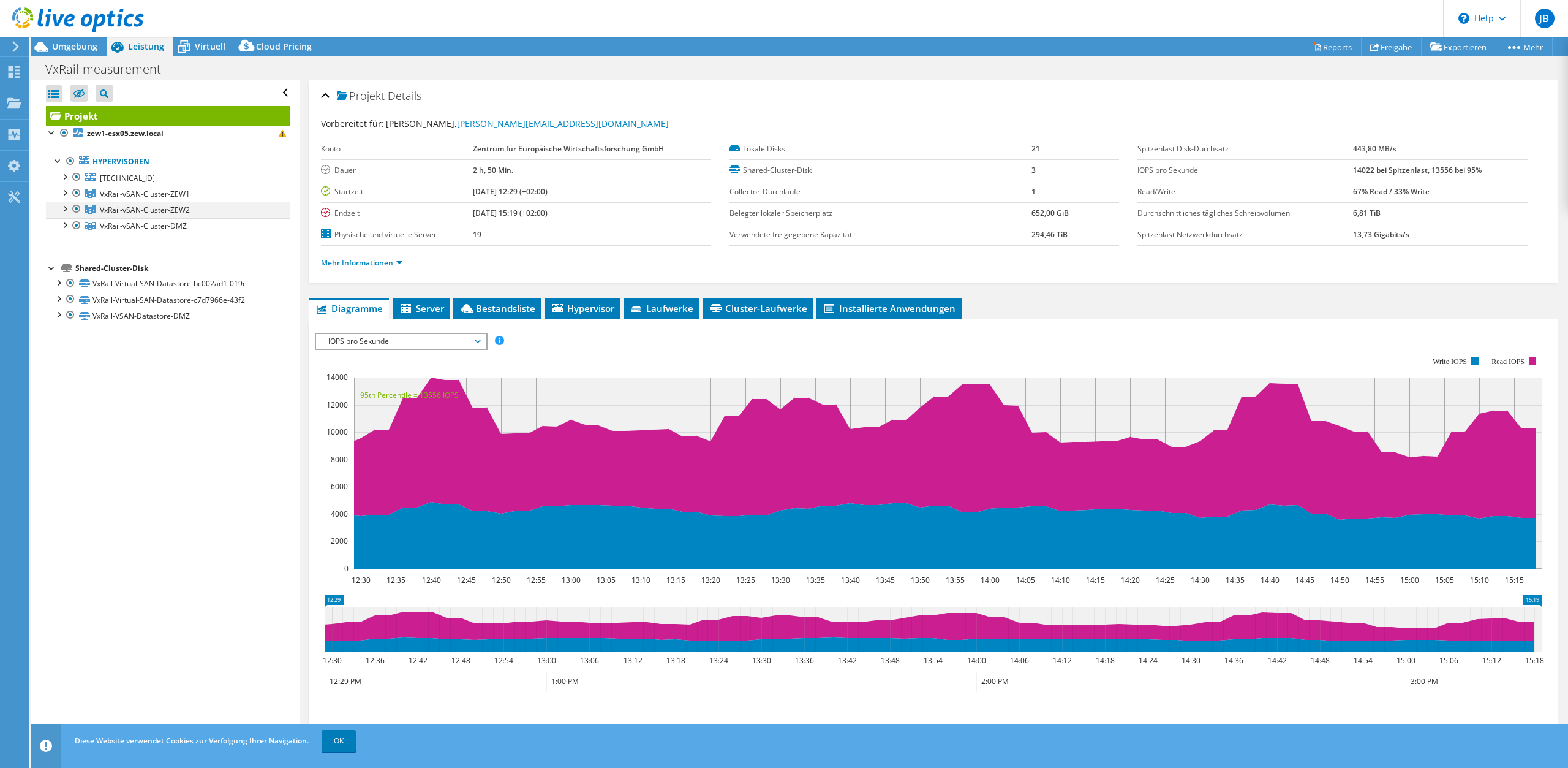
click at [63, 205] on div at bounding box center [65, 208] width 12 height 12
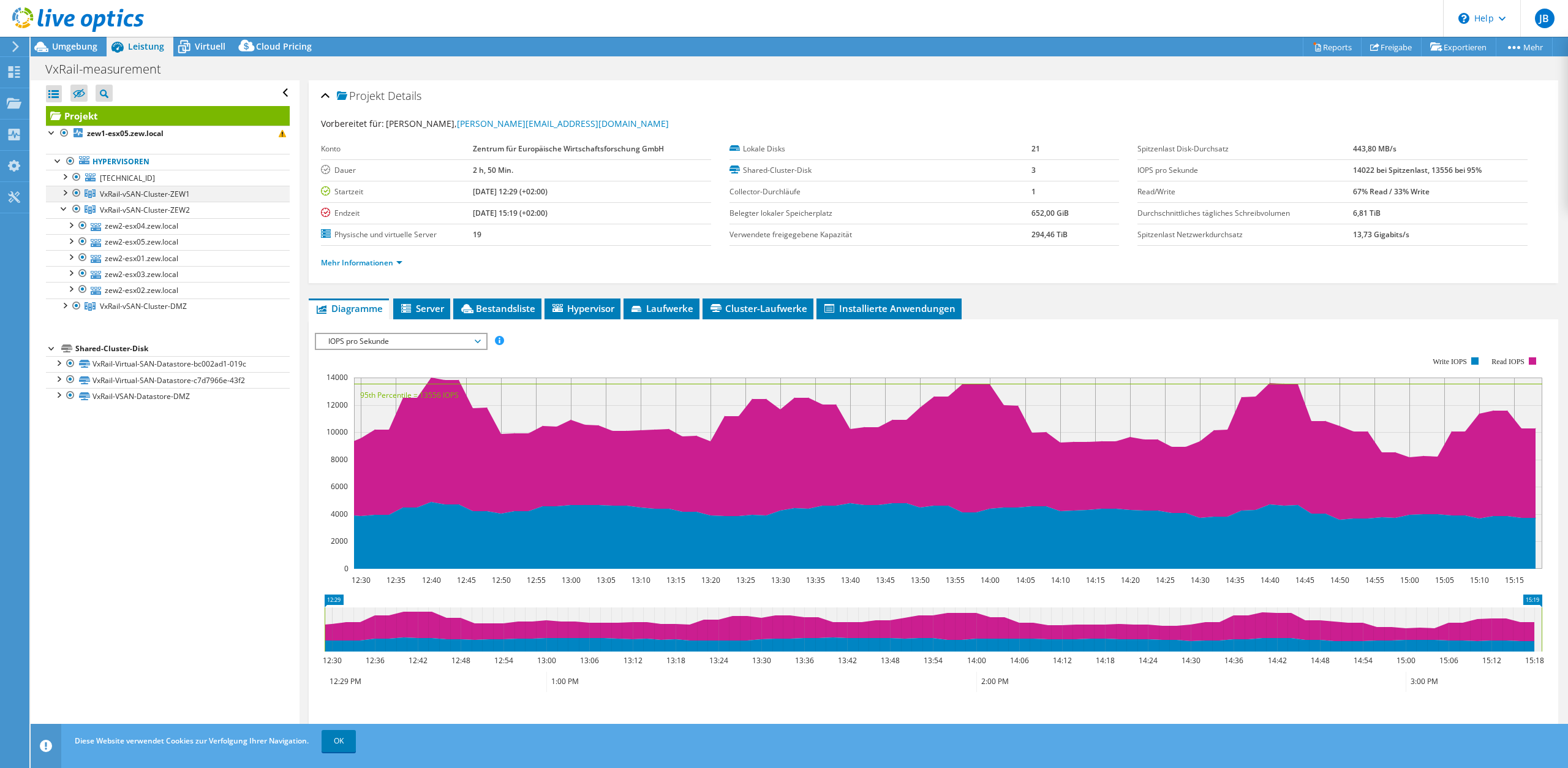
click at [64, 192] on div at bounding box center [65, 192] width 12 height 12
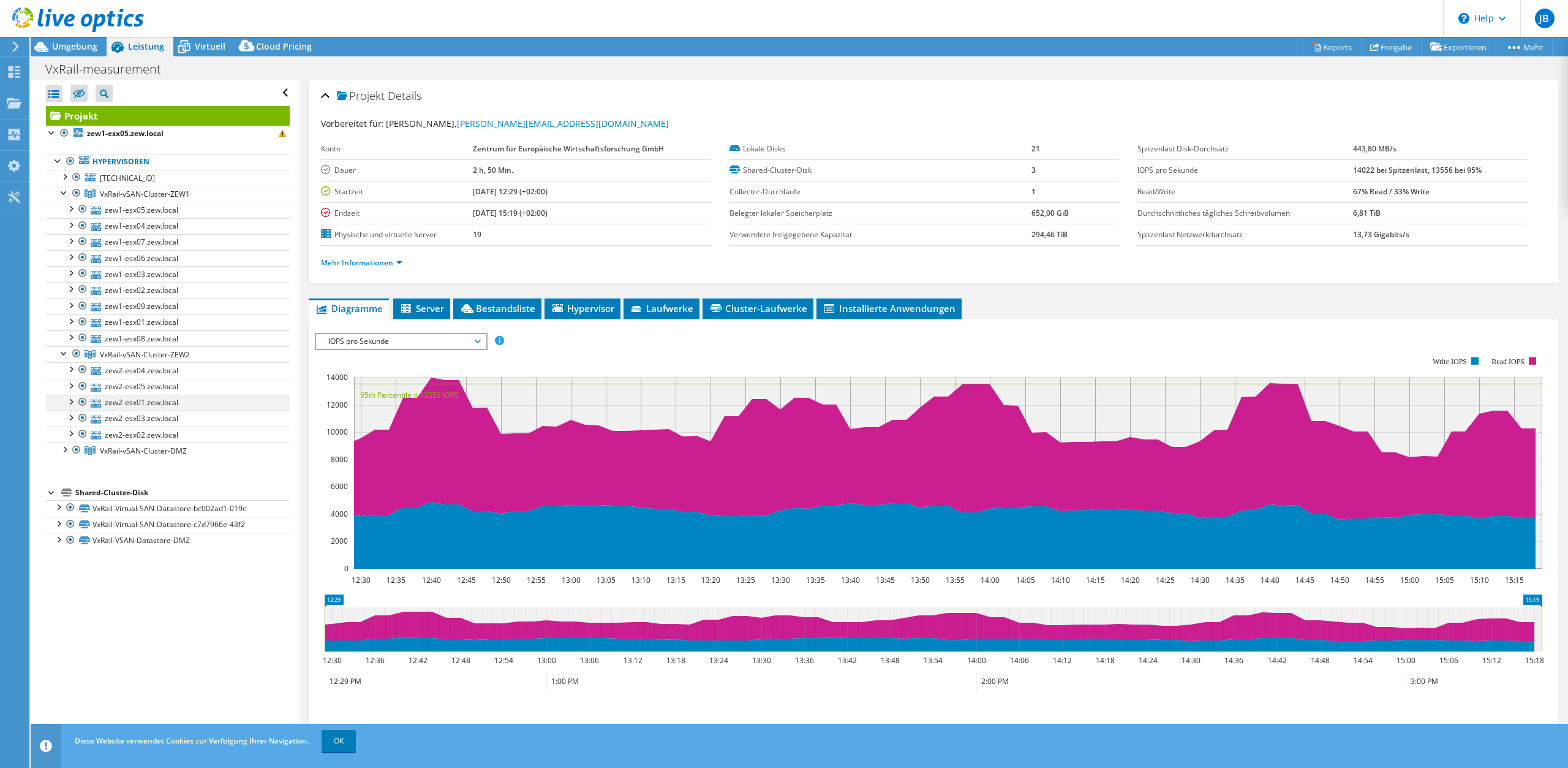
click at [67, 400] on div at bounding box center [70, 401] width 12 height 12
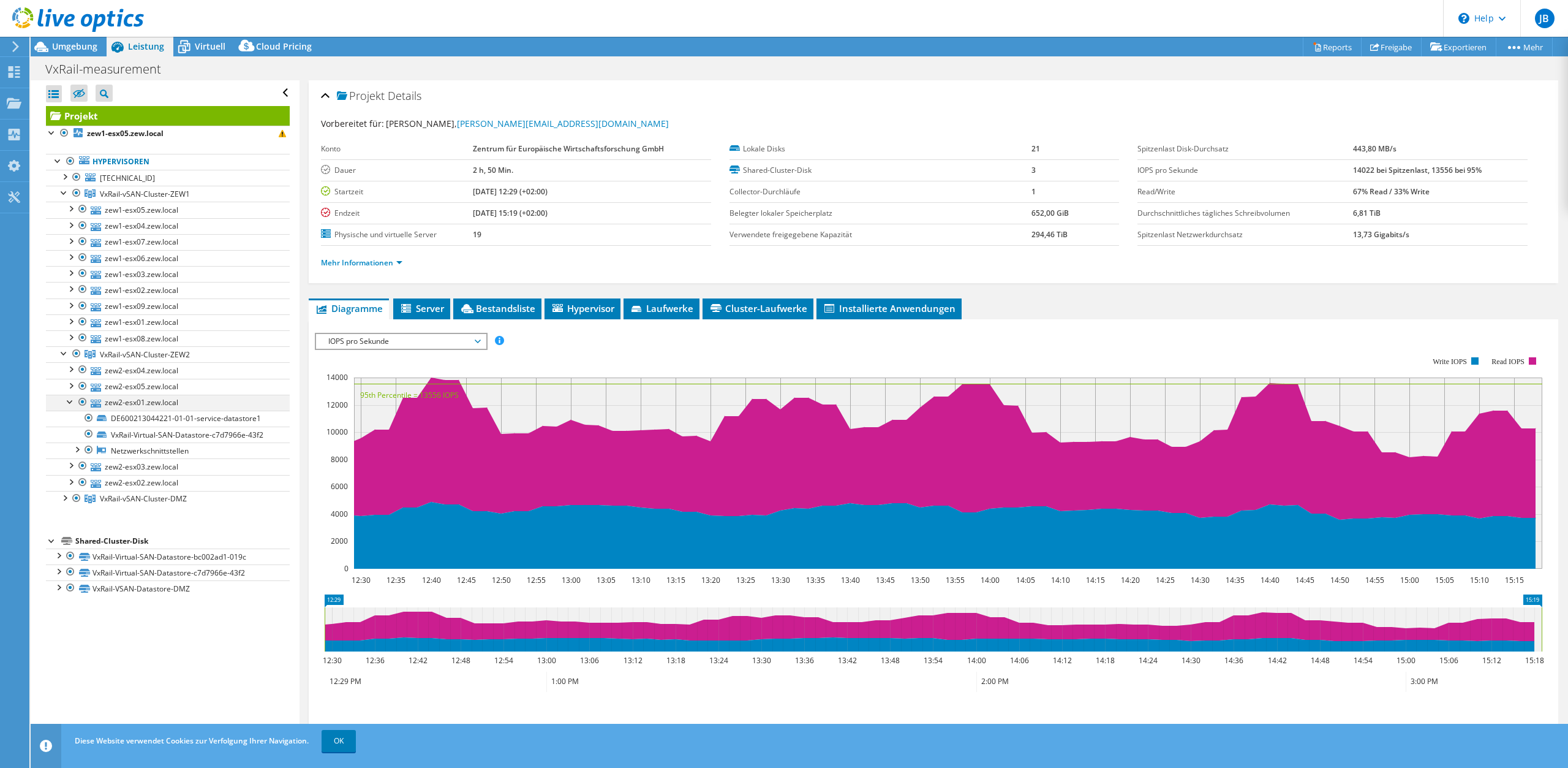
click at [67, 400] on div at bounding box center [70, 401] width 12 height 12
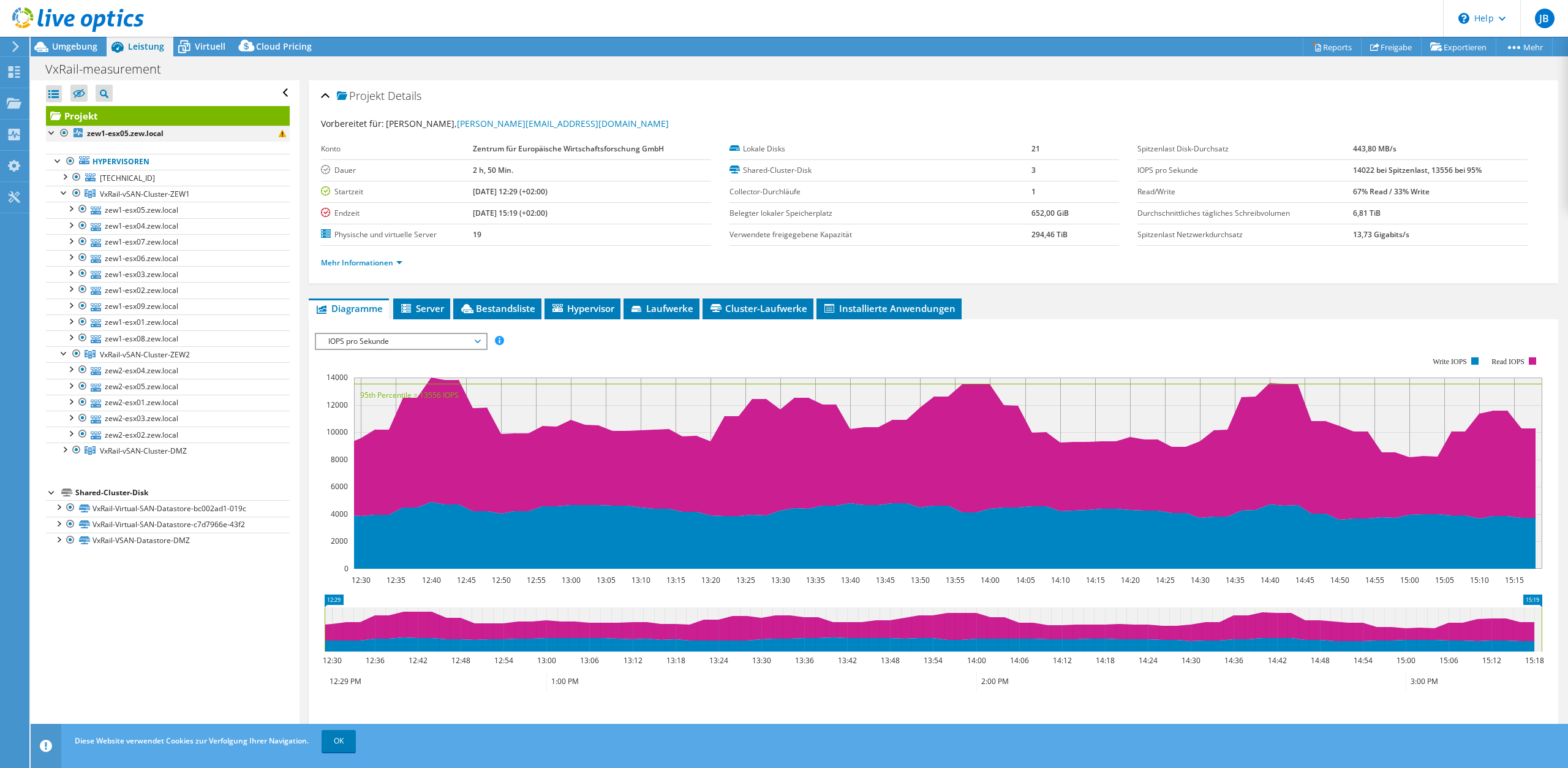
click at [50, 137] on div at bounding box center [52, 132] width 12 height 12
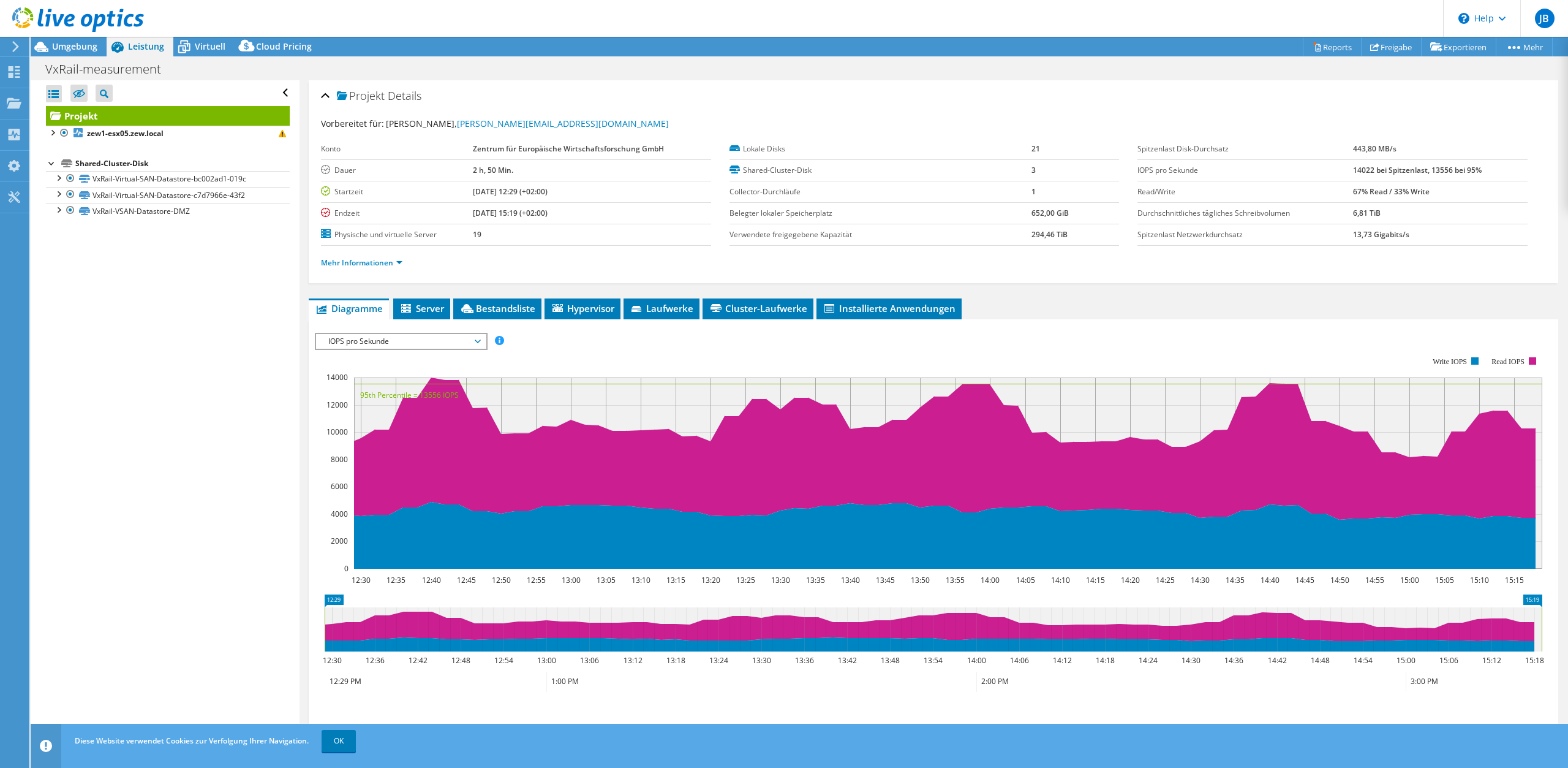
click at [150, 317] on div "Alle öffnen Alle schließen Ausgeschlossene Knoten verbergen Projektbaumfilter" at bounding box center [165, 412] width 269 height 664
click at [80, 49] on span "Umgebung" at bounding box center [75, 46] width 45 height 12
